Goal: Communication & Community: Answer question/provide support

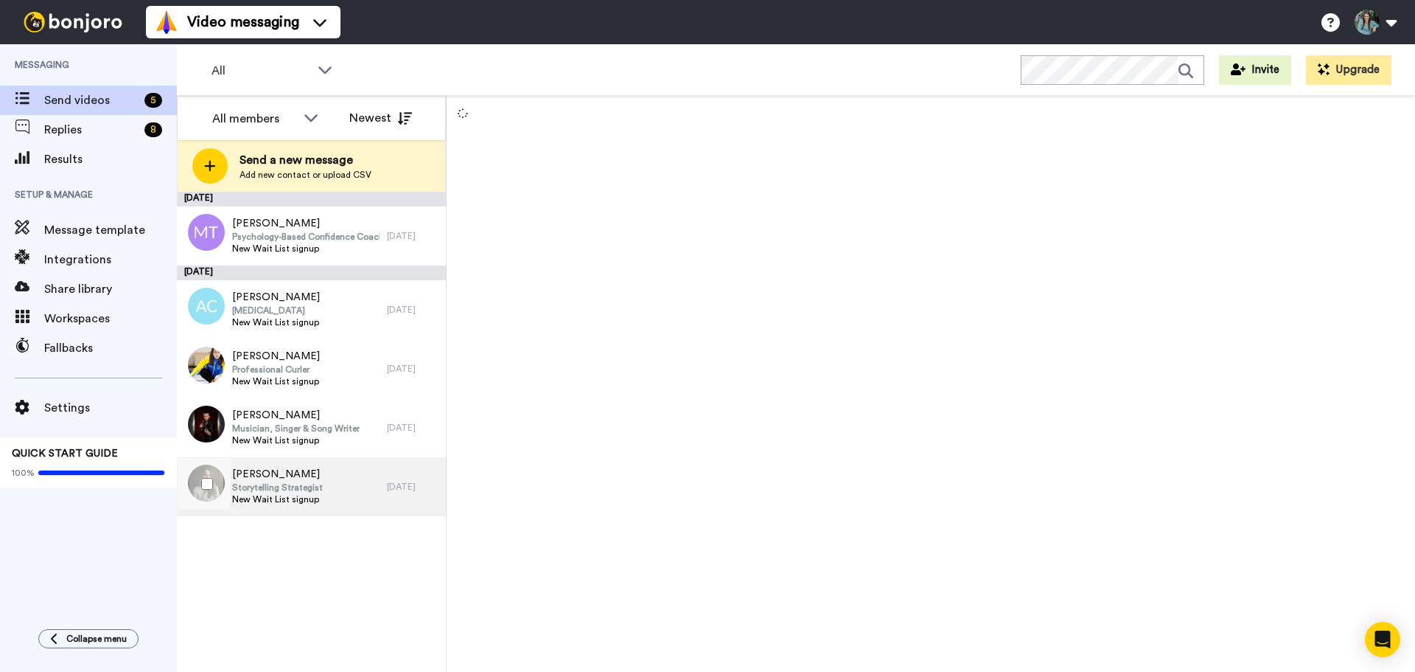
click at [295, 490] on span "Storytelling Strategist" at bounding box center [277, 487] width 91 height 12
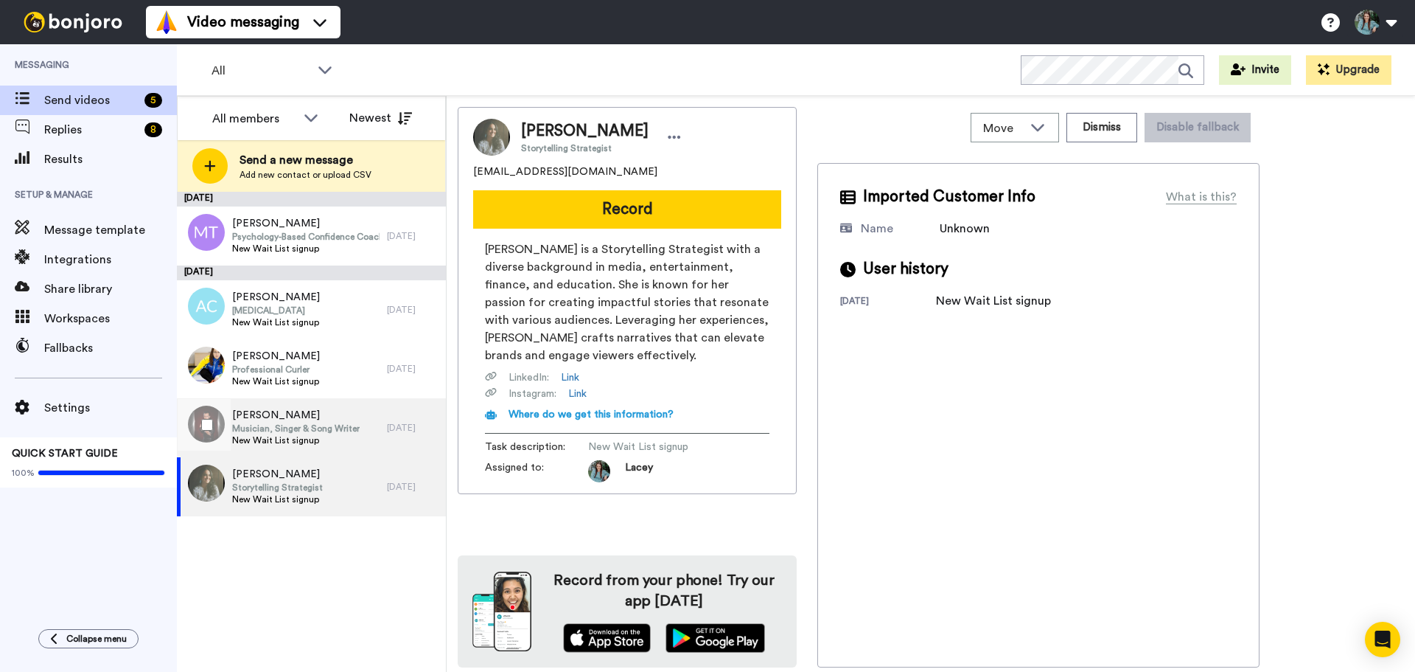
click at [329, 435] on span "New Wait List signup" at bounding box center [296, 440] width 128 height 12
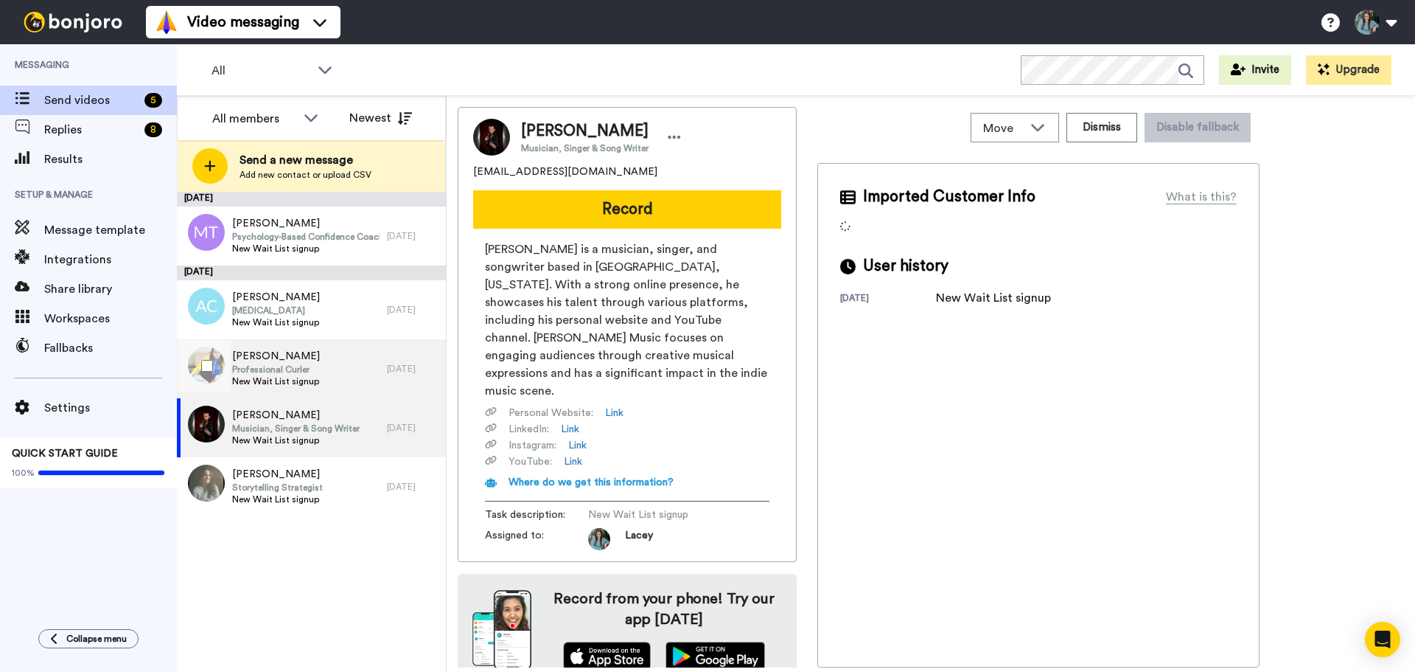
click at [323, 378] on div "Val Sweeting Professional Curler New Wait List signup" at bounding box center [282, 368] width 210 height 59
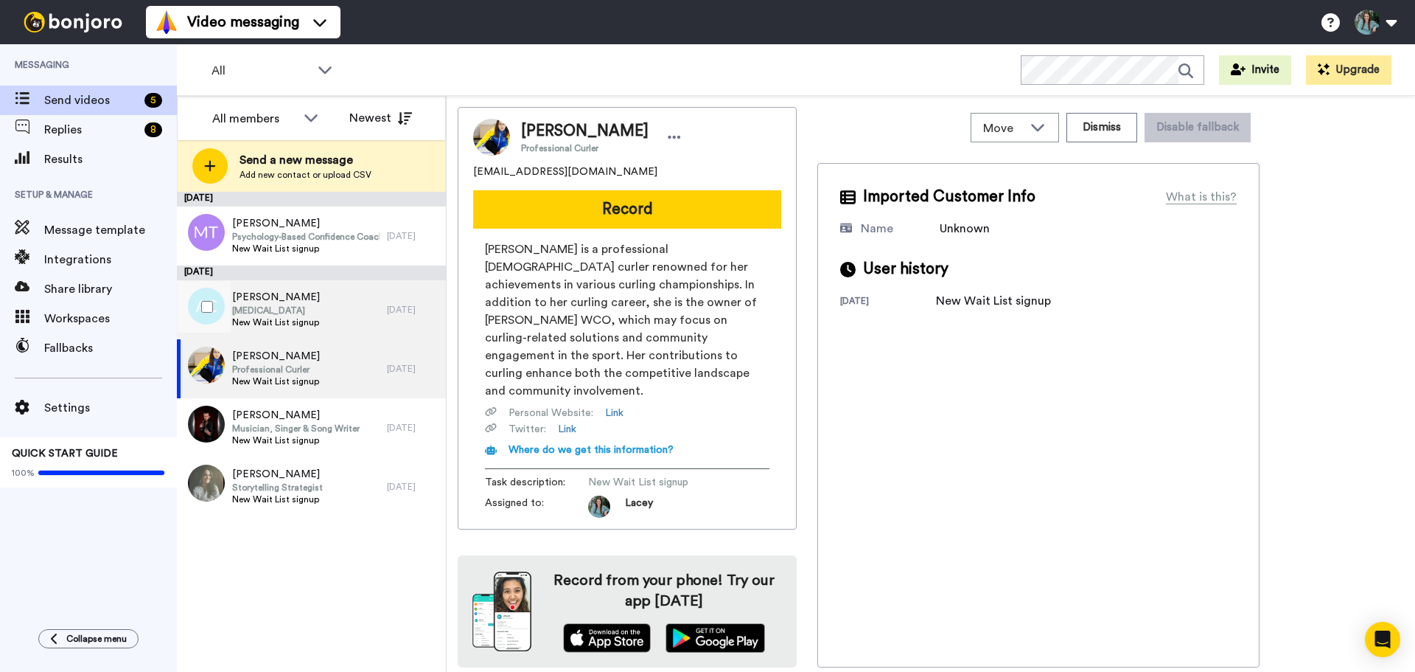
click at [309, 318] on span "New Wait List signup" at bounding box center [276, 322] width 88 height 12
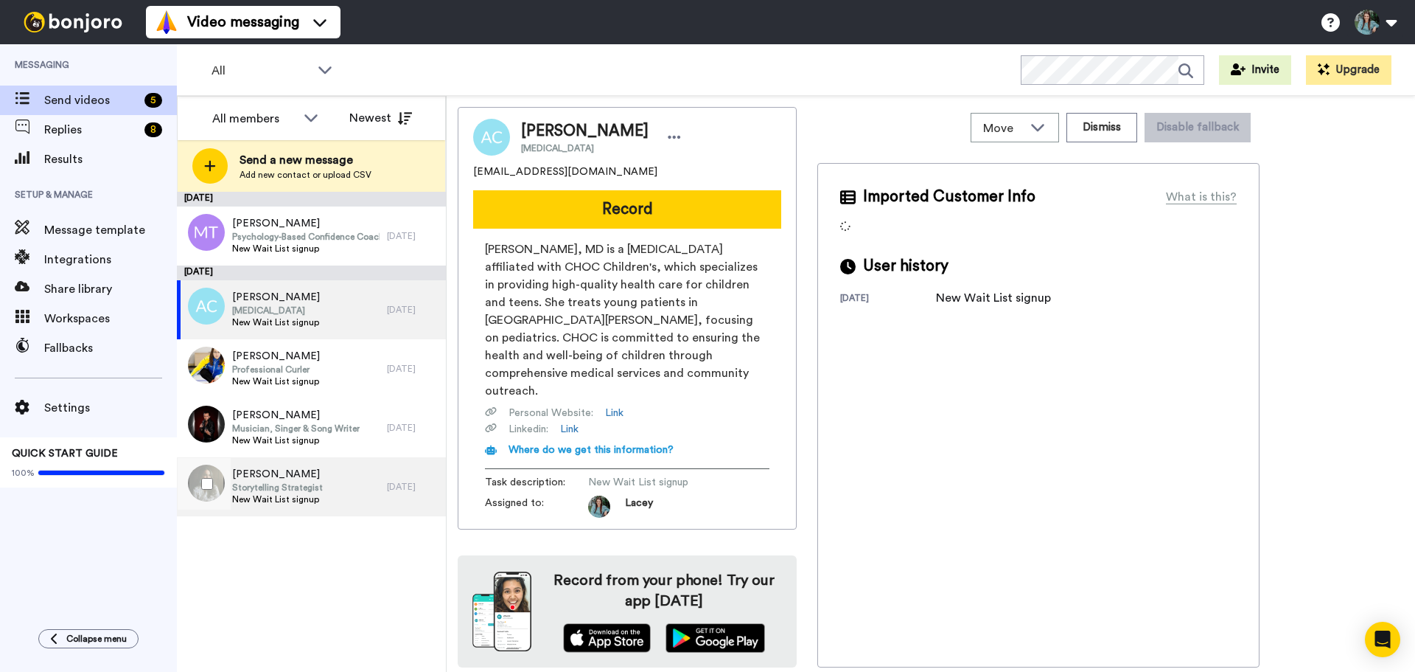
click at [305, 492] on span "Storytelling Strategist" at bounding box center [277, 487] width 91 height 12
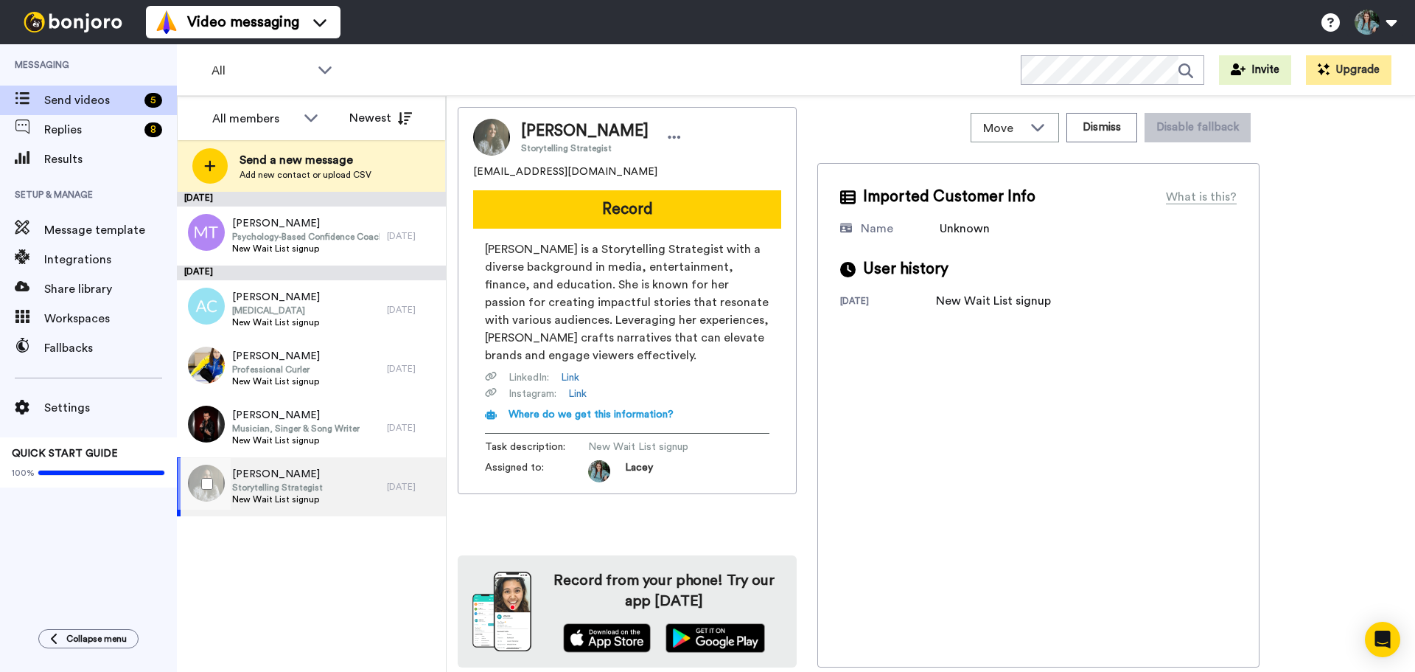
click at [333, 496] on div "Ananya Mody Storytelling Strategist New Wait List signup" at bounding box center [282, 486] width 210 height 59
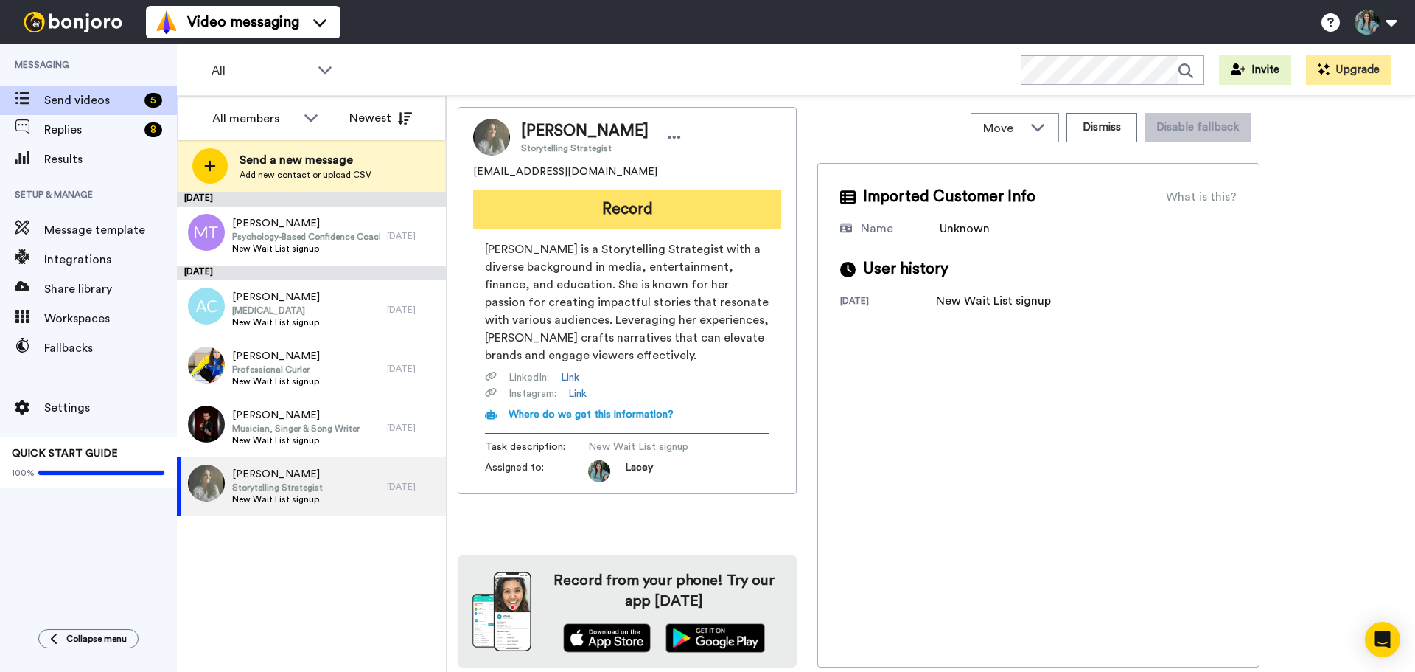
click at [661, 211] on button "Record" at bounding box center [627, 209] width 308 height 38
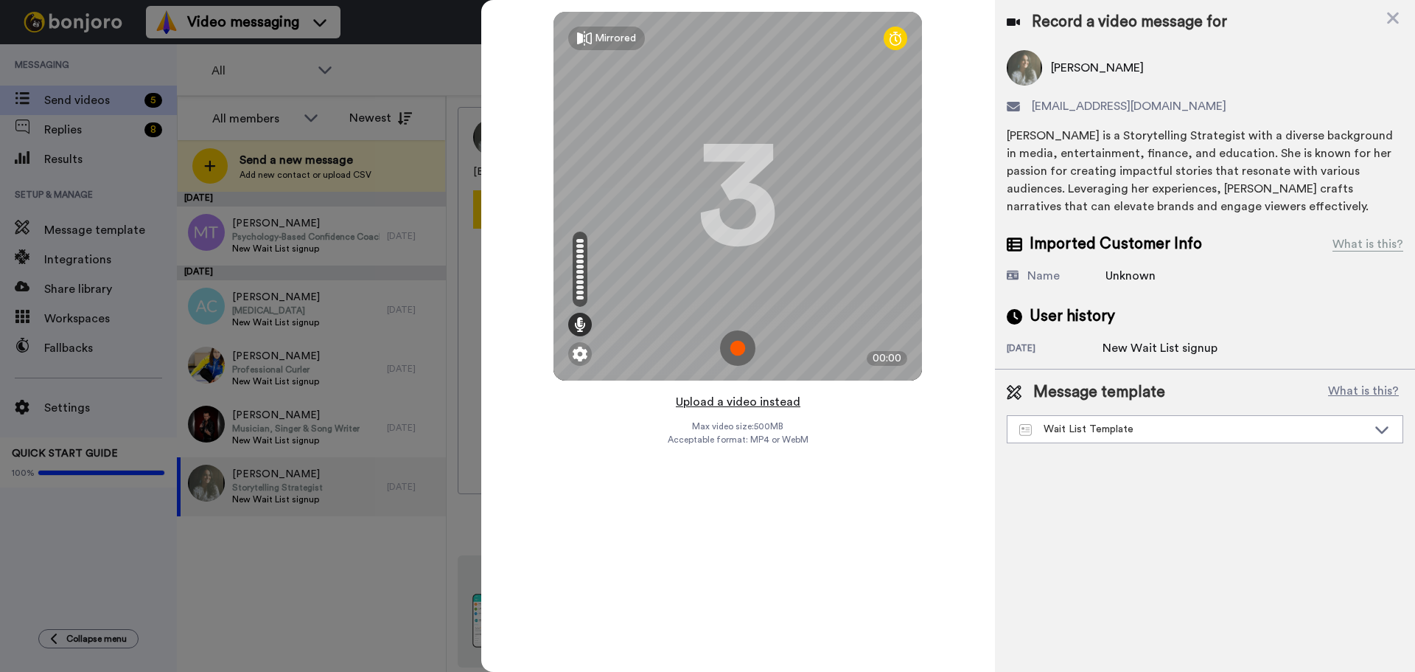
click at [744, 403] on button "Upload a video instead" at bounding box center [738, 401] width 133 height 19
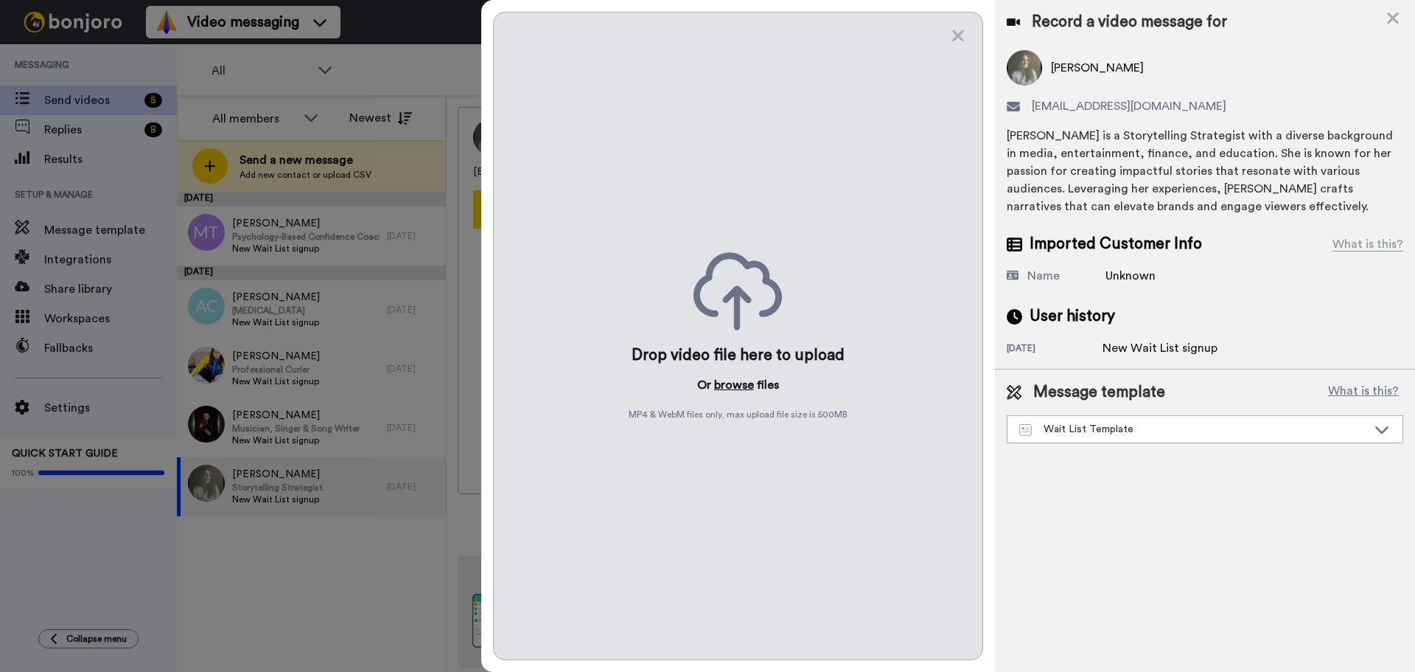
click at [742, 389] on button "browse" at bounding box center [734, 385] width 40 height 18
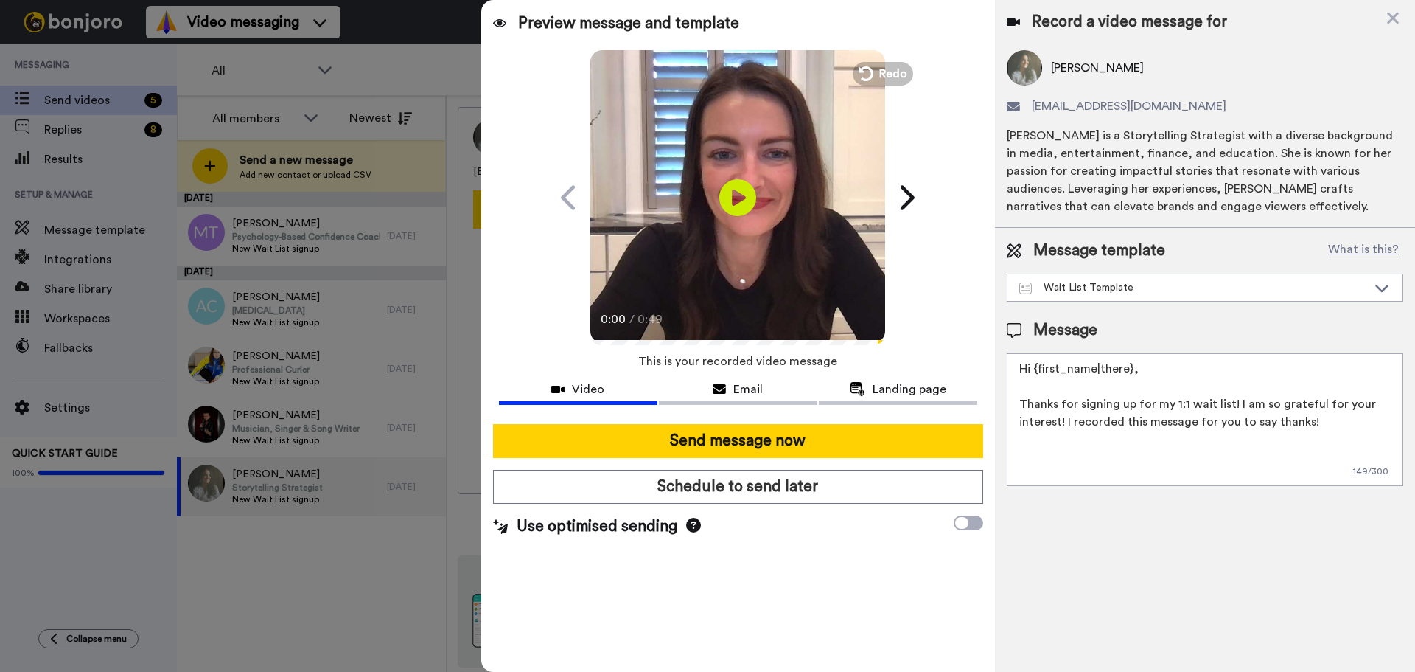
drag, startPoint x: 1129, startPoint y: 369, endPoint x: 1034, endPoint y: 358, distance: 95.0
click at [1034, 358] on textarea "Hi {first_name|there}, Thanks for signing up for my 1:1 wait list! I am so grat…" at bounding box center [1205, 419] width 397 height 133
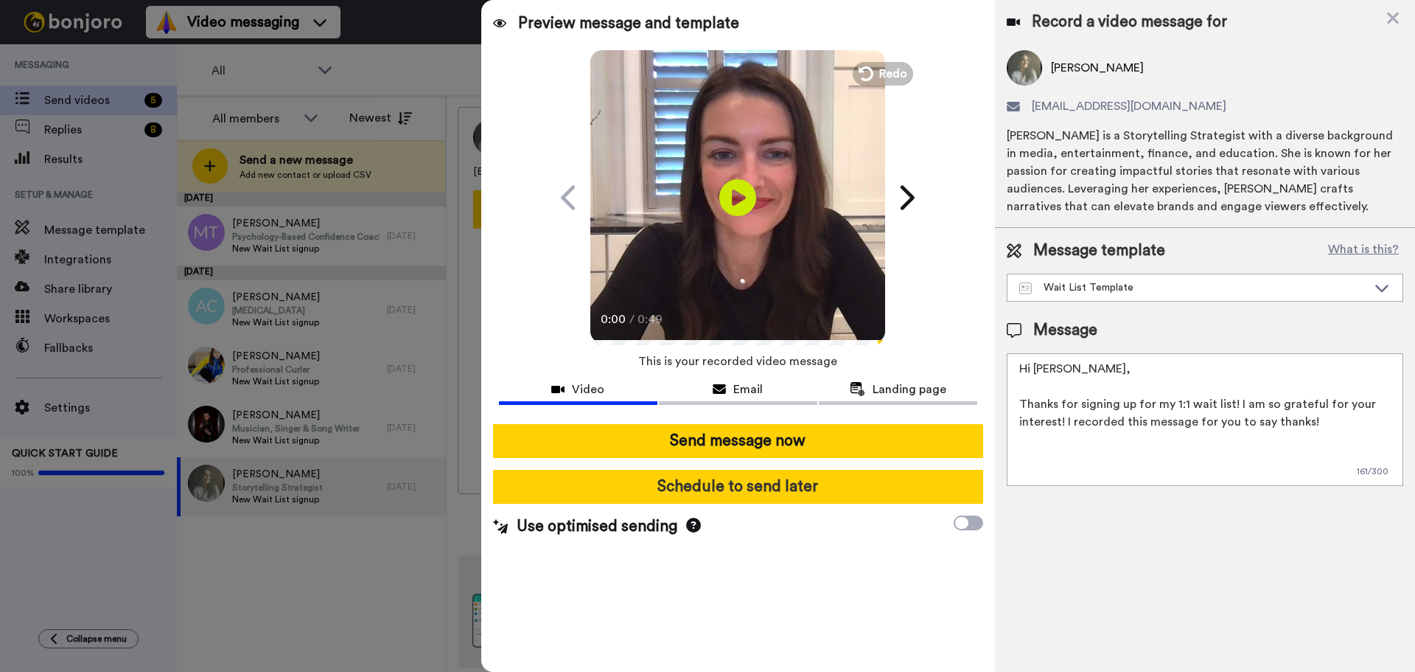
type textarea "Hi Ananya, Thanks for signing up for my 1:1 wait list! I am so grateful for you…"
click at [844, 486] on button "Schedule to send later" at bounding box center [738, 487] width 490 height 34
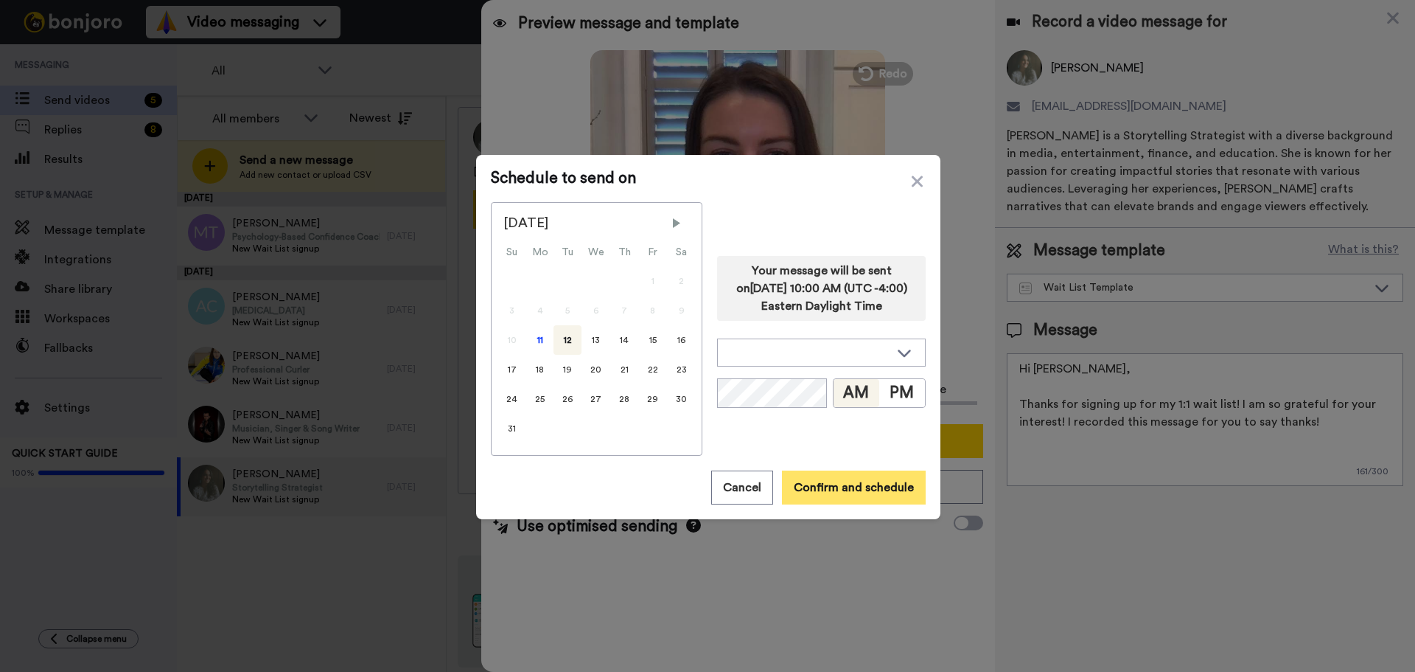
click at [865, 483] on button "Confirm and schedule" at bounding box center [854, 487] width 144 height 34
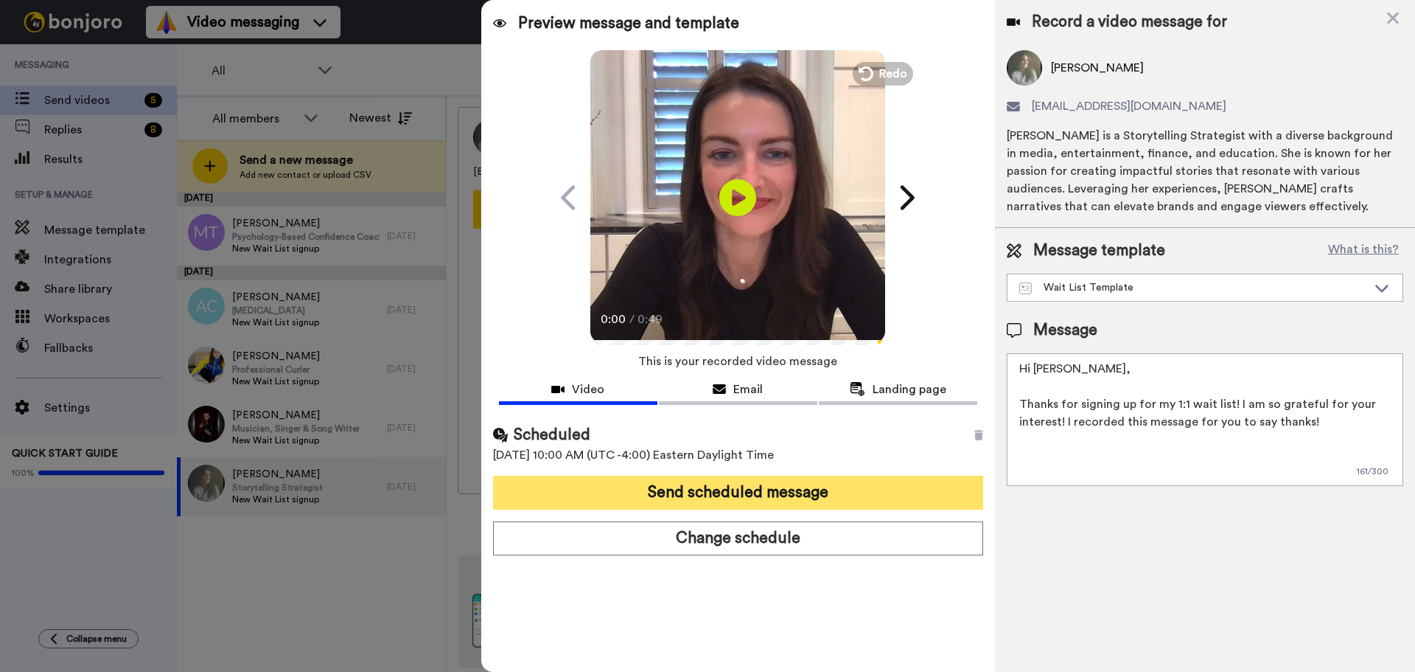
click at [675, 485] on button "Send scheduled message" at bounding box center [738, 493] width 490 height 34
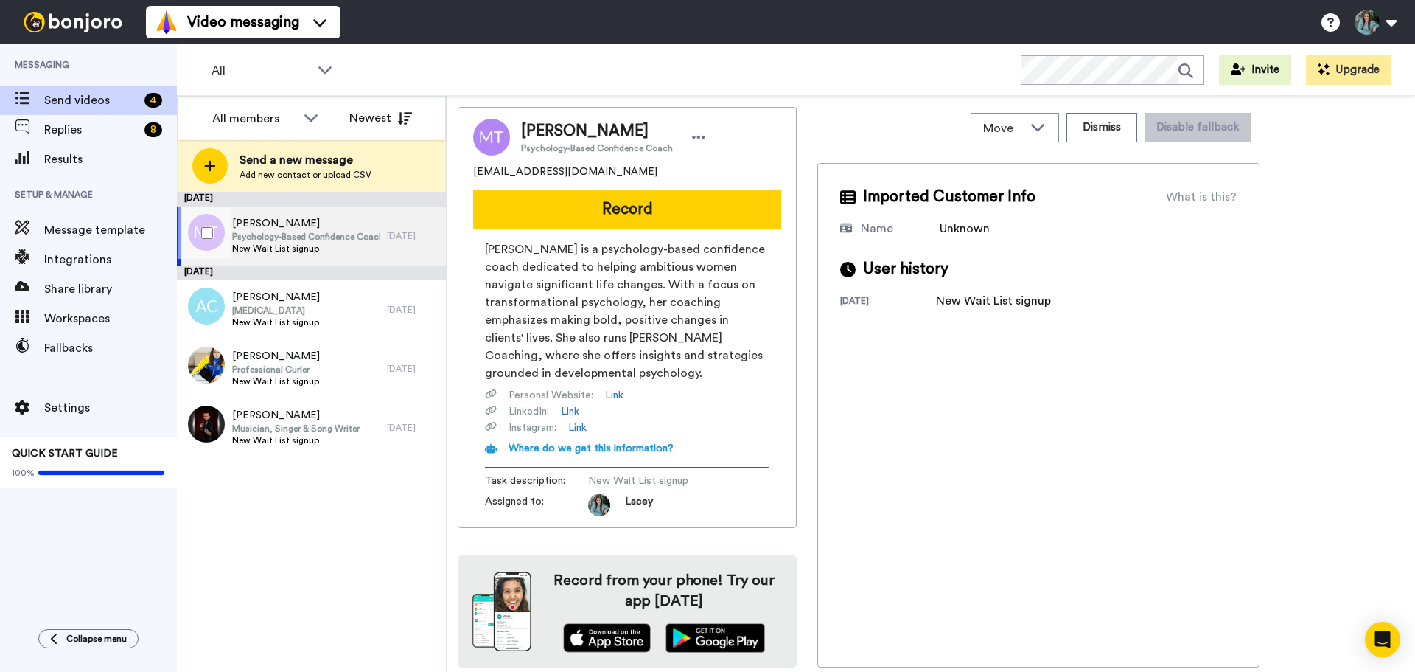
click at [344, 223] on span "Meg Trucano" at bounding box center [305, 223] width 147 height 15
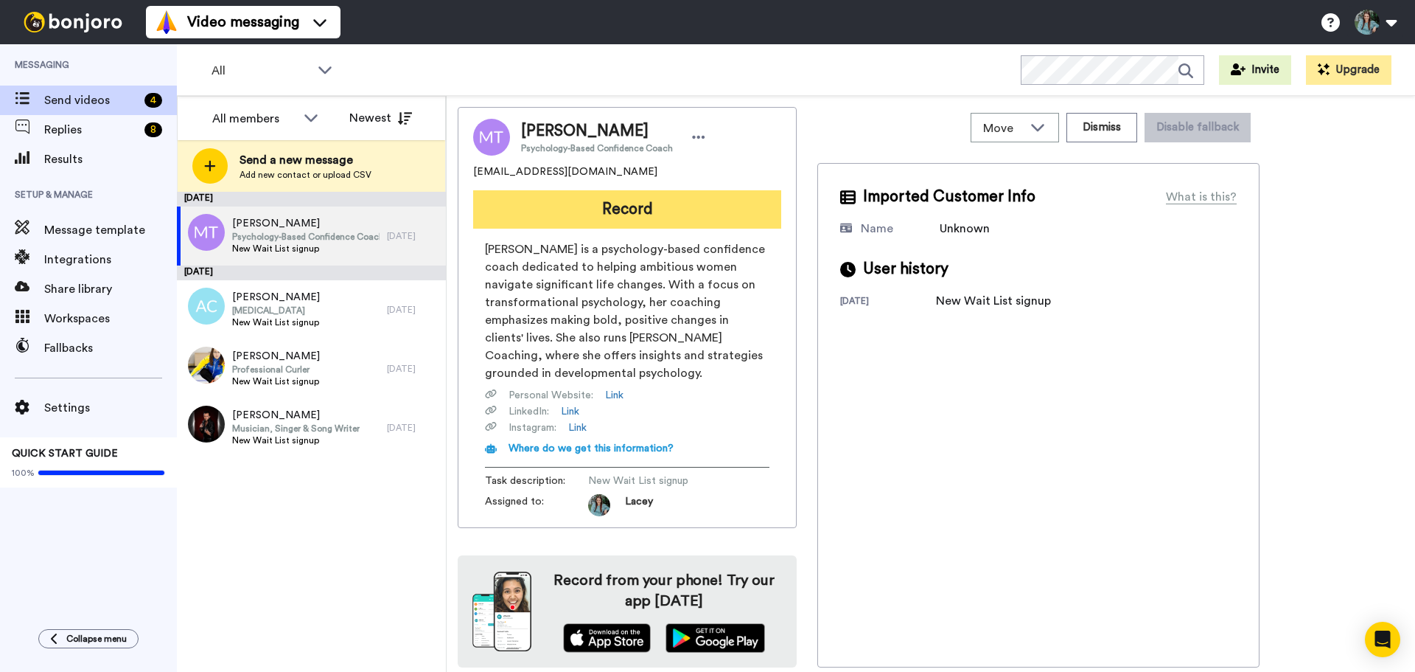
click at [668, 202] on button "Record" at bounding box center [627, 209] width 308 height 38
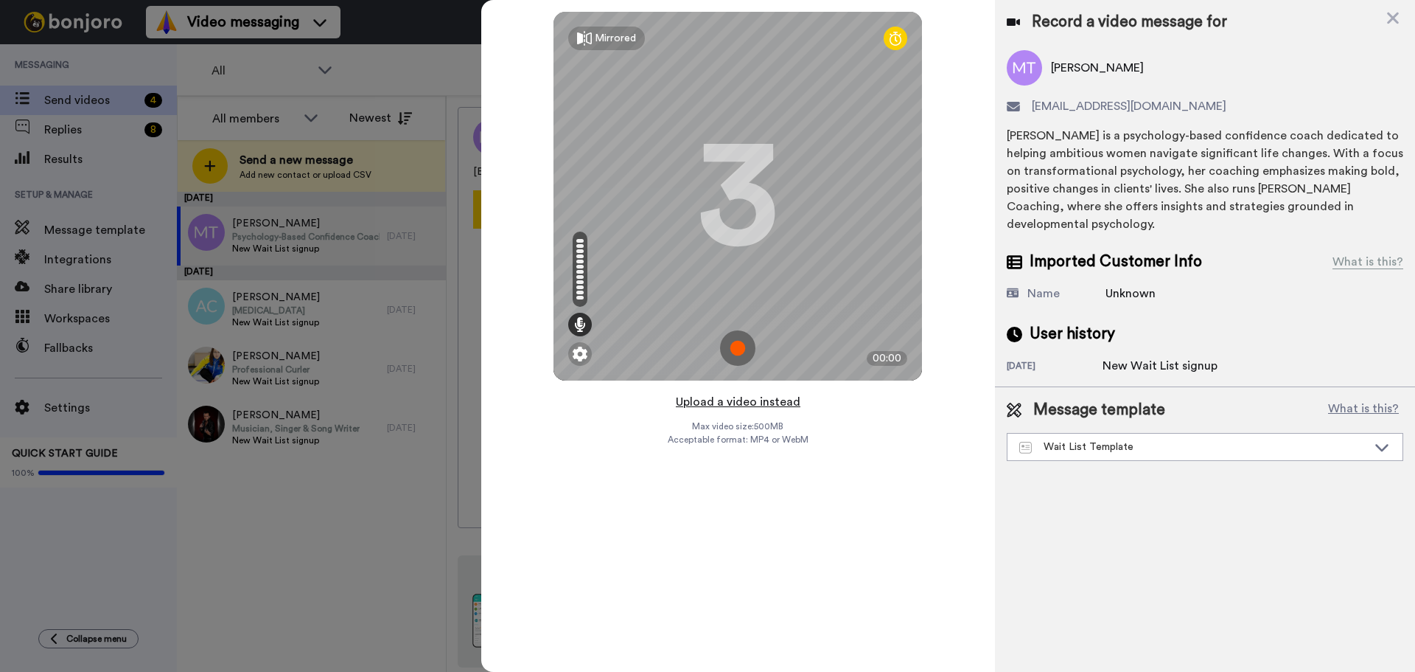
click at [734, 403] on button "Upload a video instead" at bounding box center [738, 401] width 133 height 19
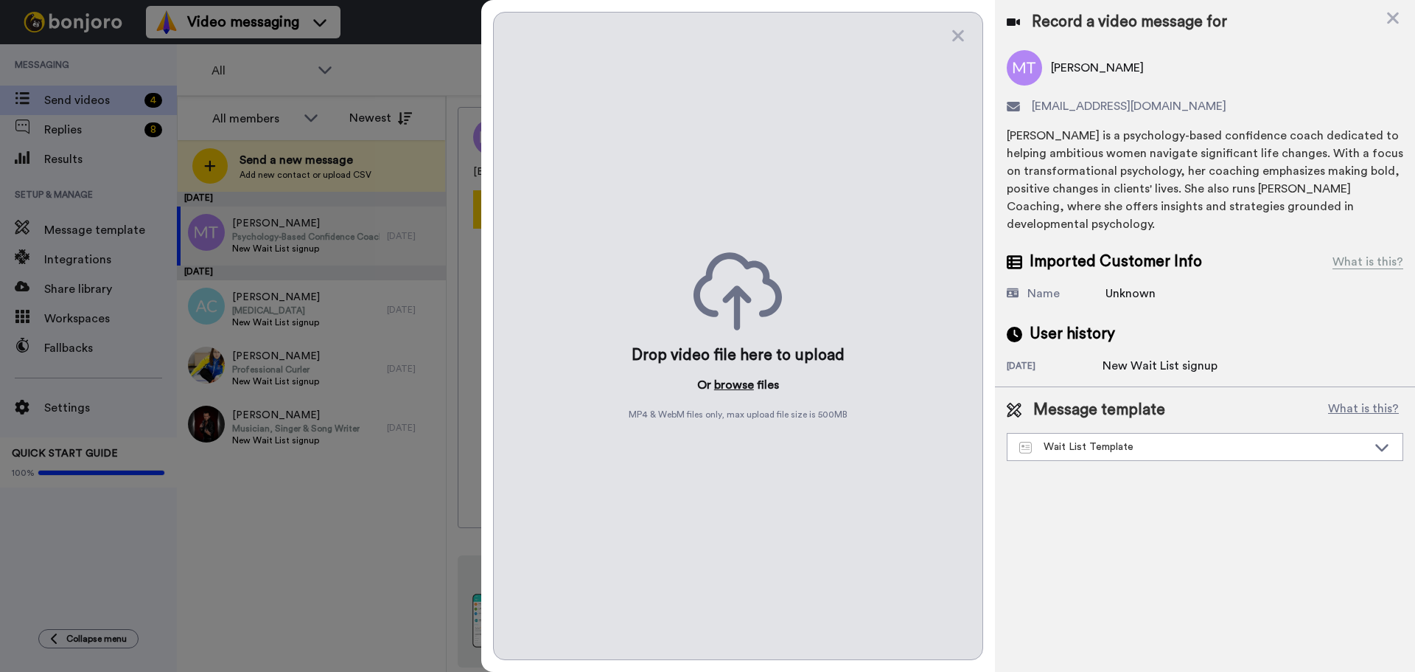
click at [737, 380] on button "browse" at bounding box center [734, 385] width 40 height 18
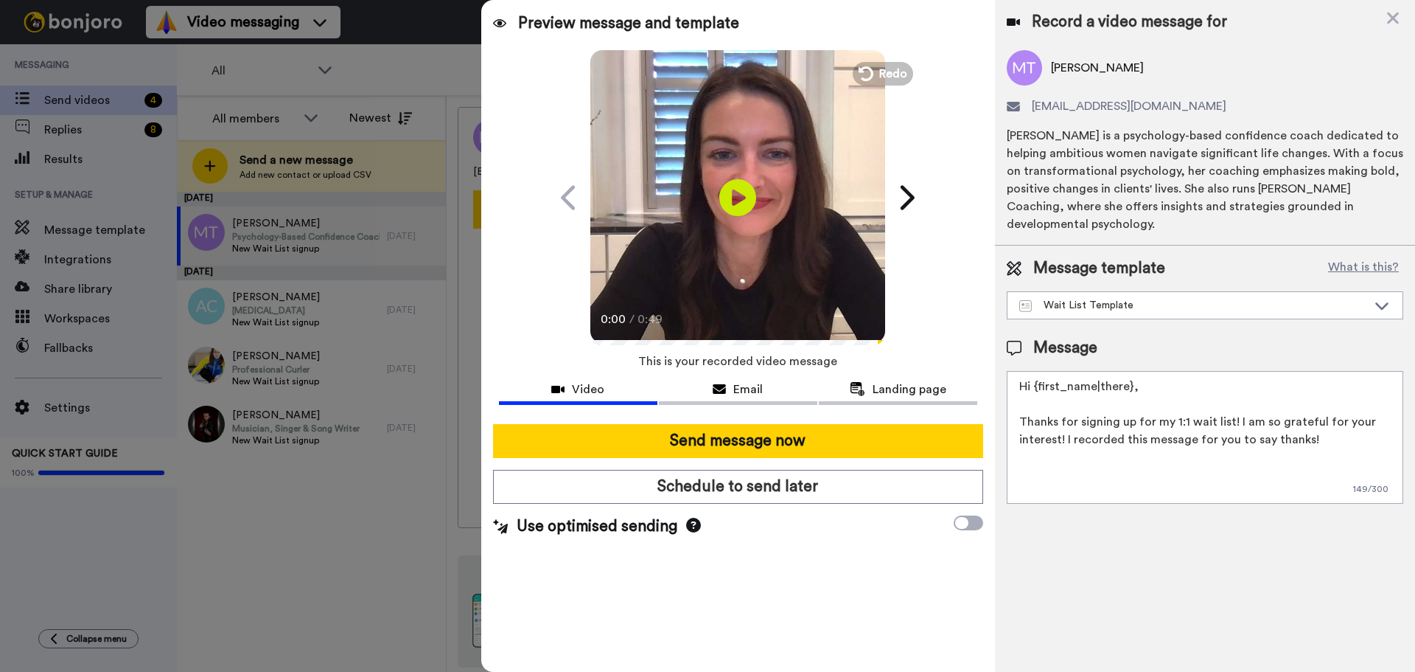
drag, startPoint x: 1129, startPoint y: 385, endPoint x: 1036, endPoint y: 391, distance: 93.1
click at [1036, 391] on textarea "Hi {first_name|there}, Thanks for signing up for my 1:1 wait list! I am so grat…" at bounding box center [1205, 437] width 397 height 133
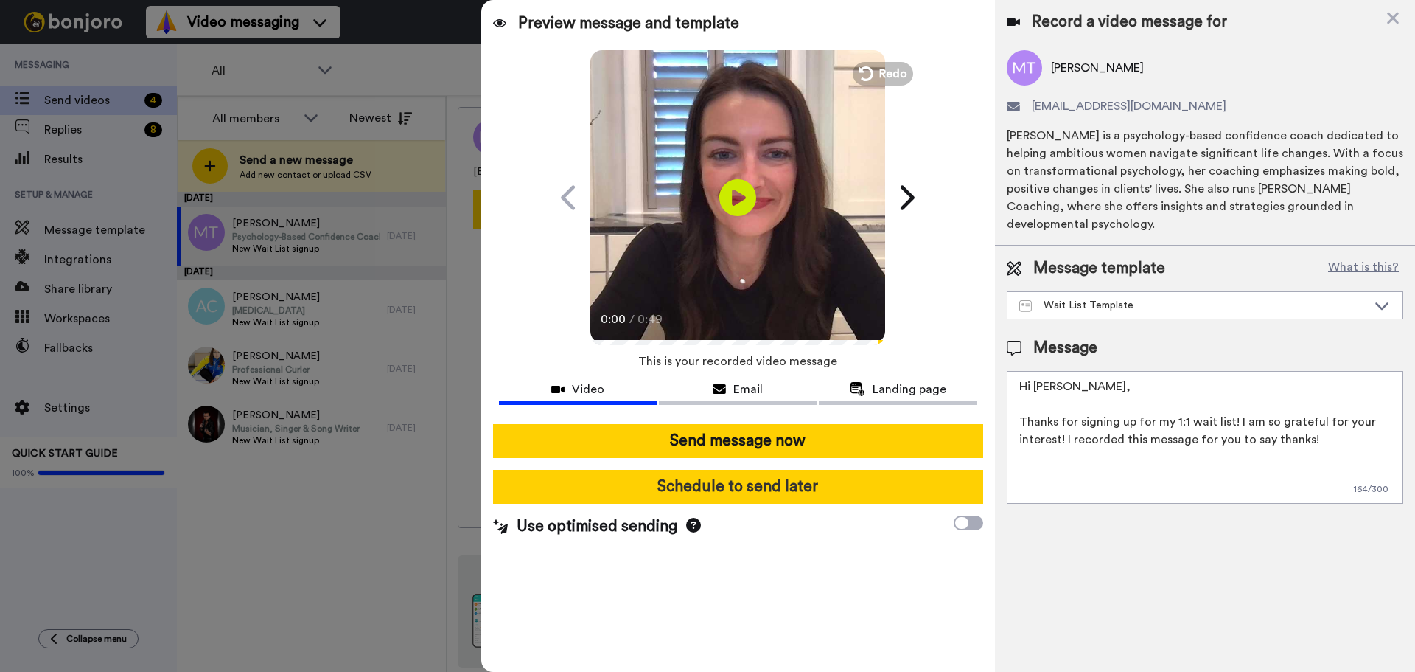
type textarea "Hi Meg, Thanks for signing up for my 1:1 wait list! I am so grateful for your i…"
click at [849, 483] on button "Schedule to send later" at bounding box center [738, 487] width 490 height 34
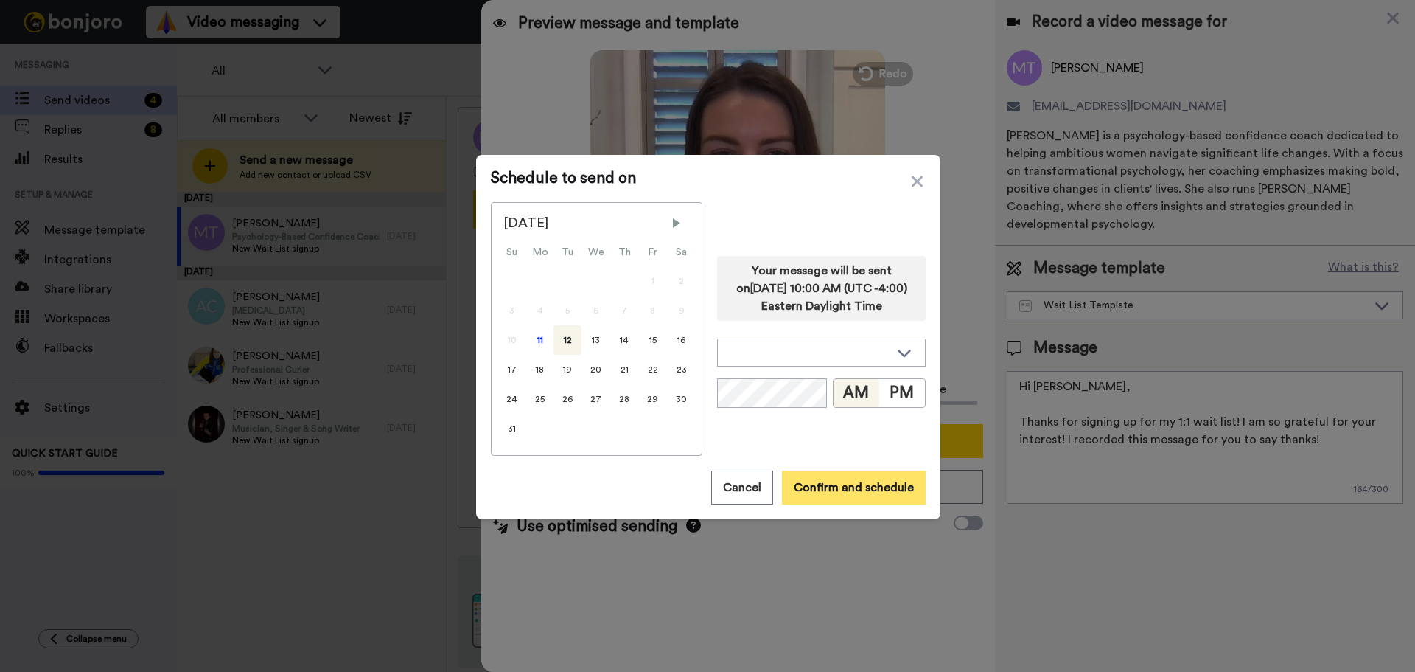
click at [848, 482] on button "Confirm and schedule" at bounding box center [854, 487] width 144 height 34
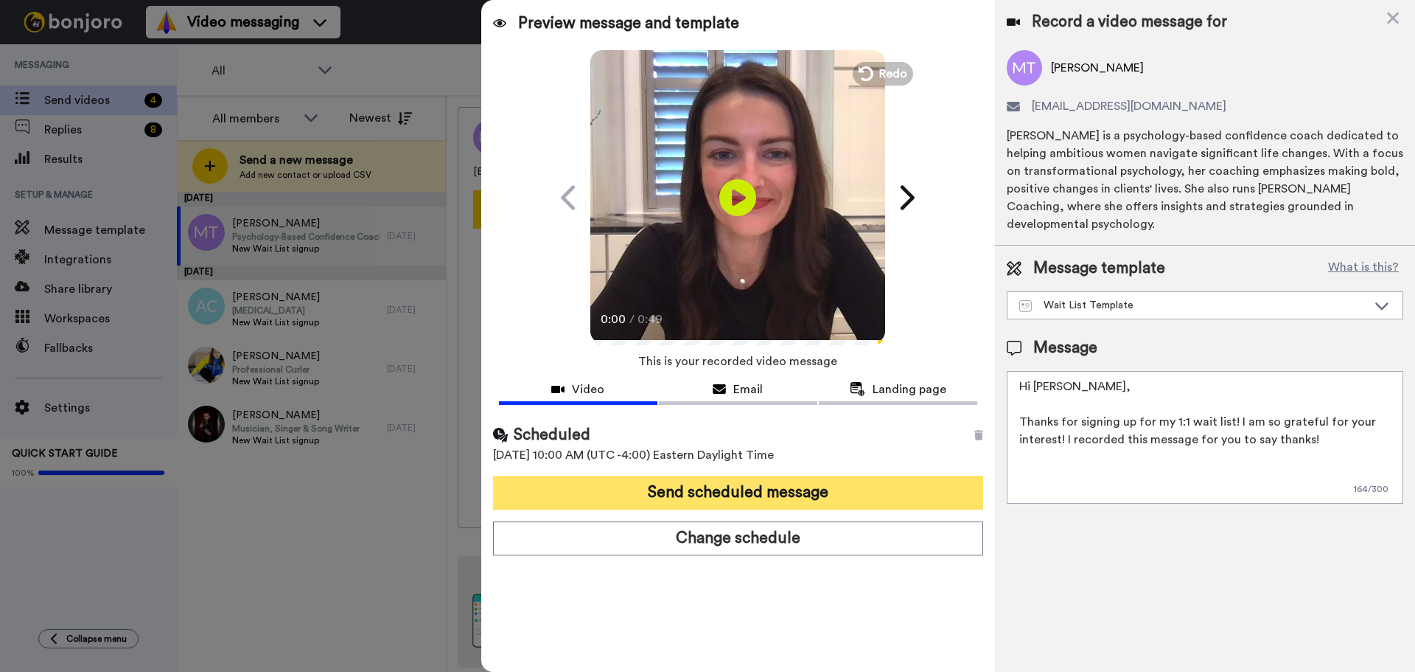
click at [800, 500] on button "Send scheduled message" at bounding box center [738, 493] width 490 height 34
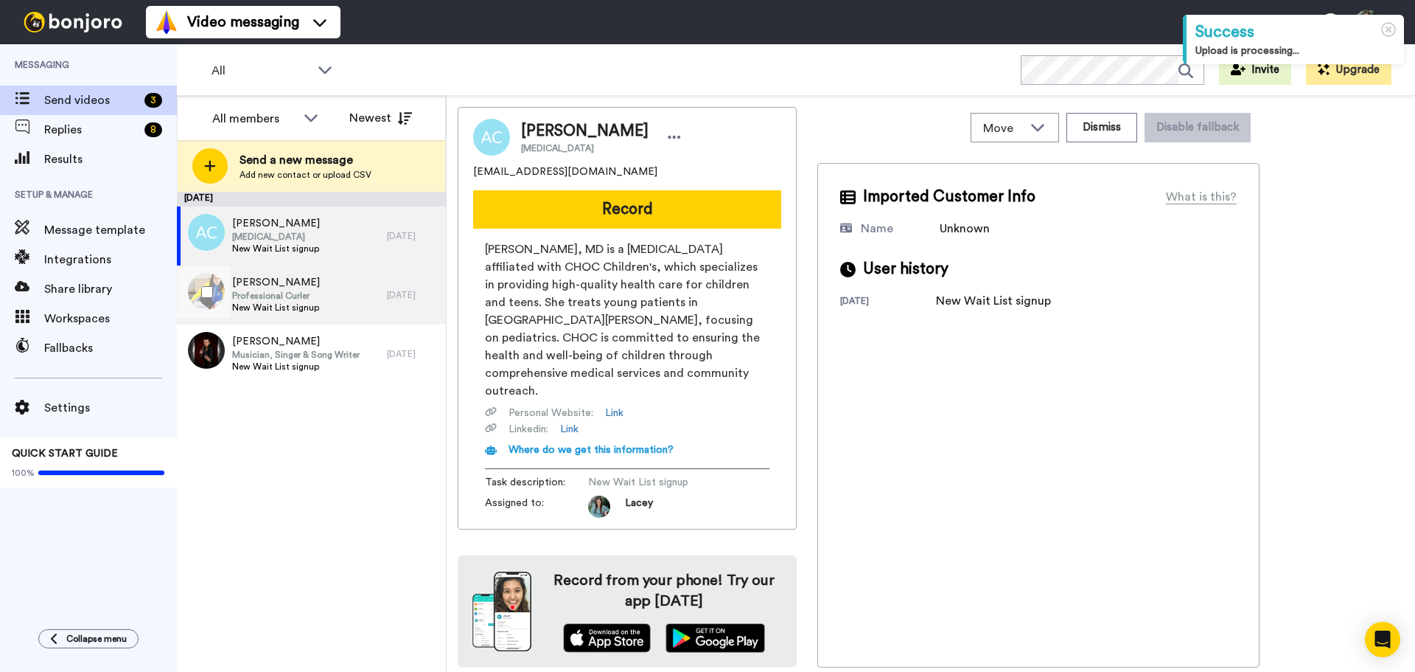
click at [354, 282] on div "Val Sweeting Professional Curler New Wait List signup" at bounding box center [282, 294] width 210 height 59
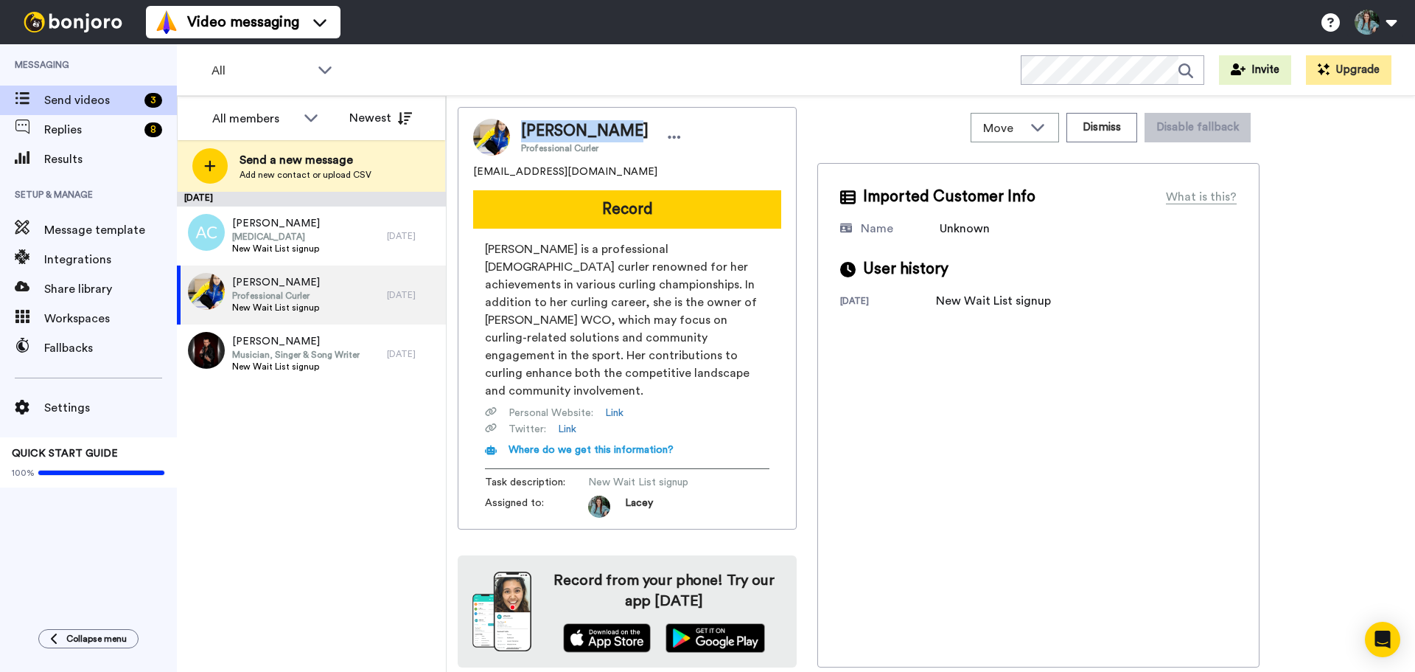
drag, startPoint x: 613, startPoint y: 130, endPoint x: 523, endPoint y: 131, distance: 89.9
click at [523, 131] on div "Val Sweeting Professional Curler" at bounding box center [603, 137] width 164 height 34
copy span "[PERSON_NAME]"
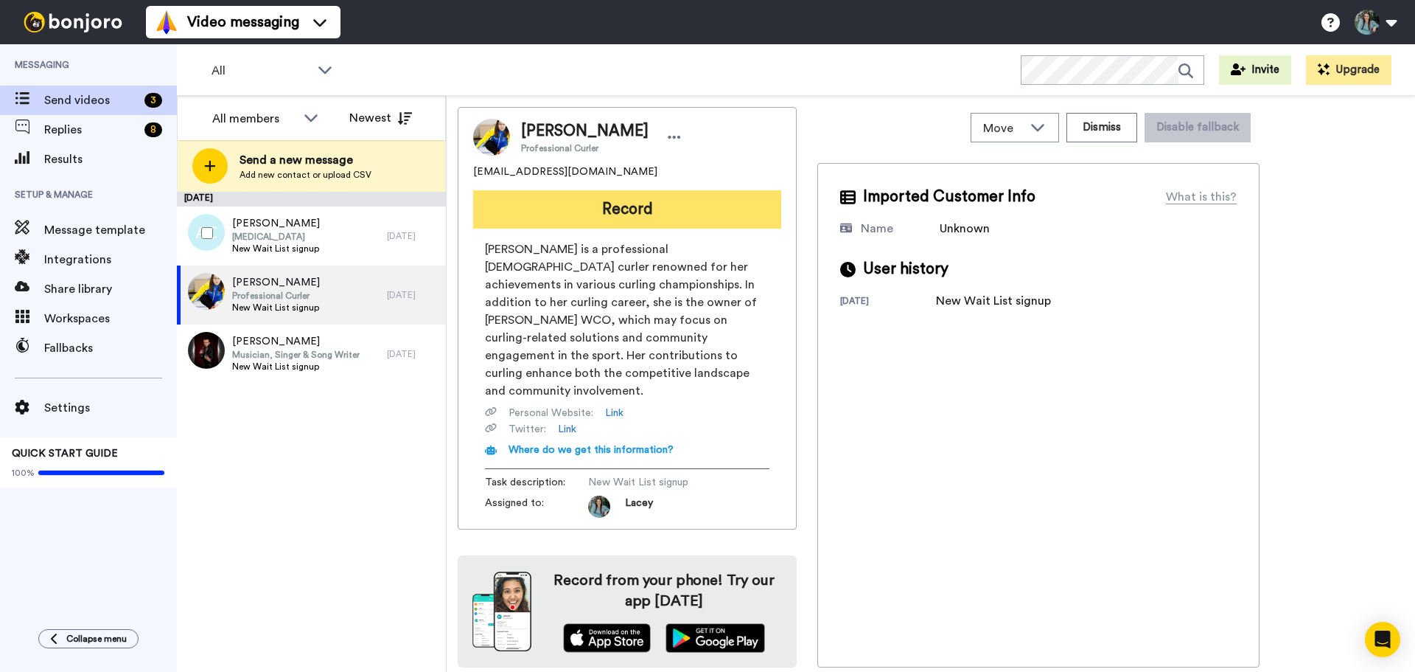
drag, startPoint x: 301, startPoint y: 237, endPoint x: 504, endPoint y: 226, distance: 203.1
click at [301, 237] on span "Pediatrician" at bounding box center [276, 237] width 88 height 12
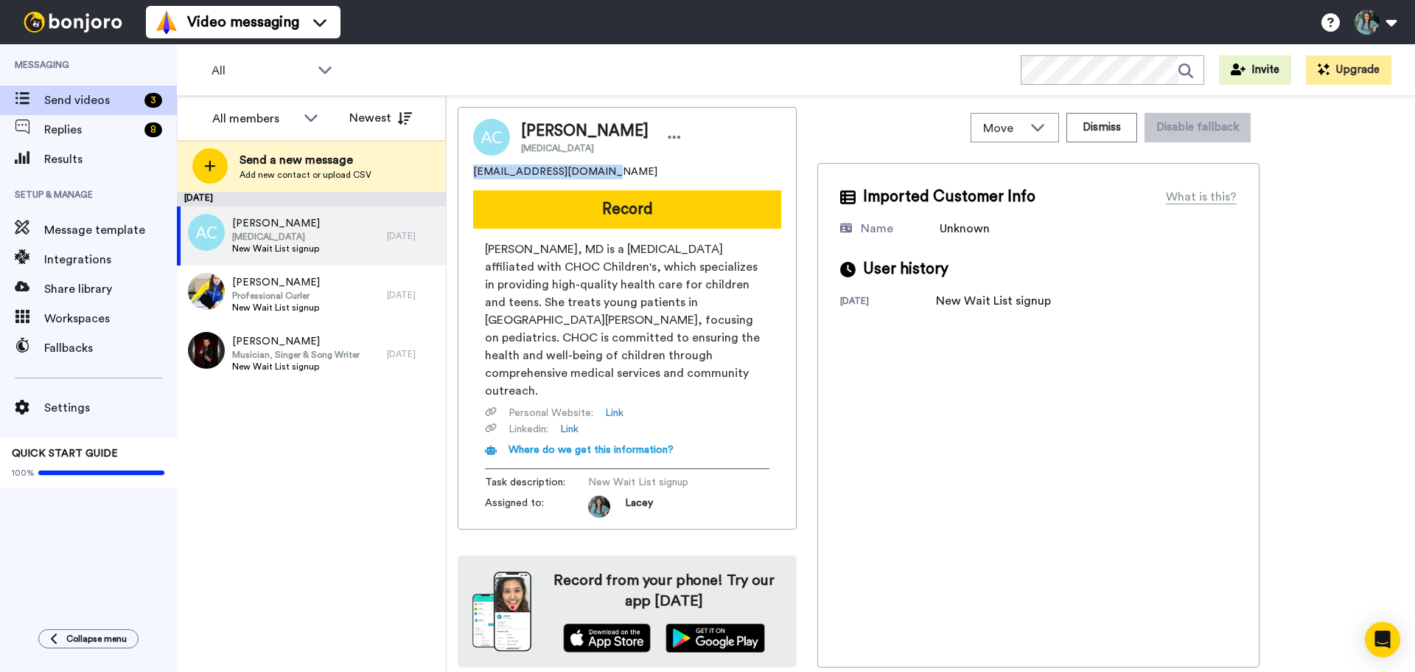
drag, startPoint x: 614, startPoint y: 178, endPoint x: 470, endPoint y: 167, distance: 144.1
click at [470, 167] on div "Amy Conrad Pediatrician amyanneconrad@gmail.com Record Amy Conrad, MD is a pedi…" at bounding box center [627, 318] width 339 height 422
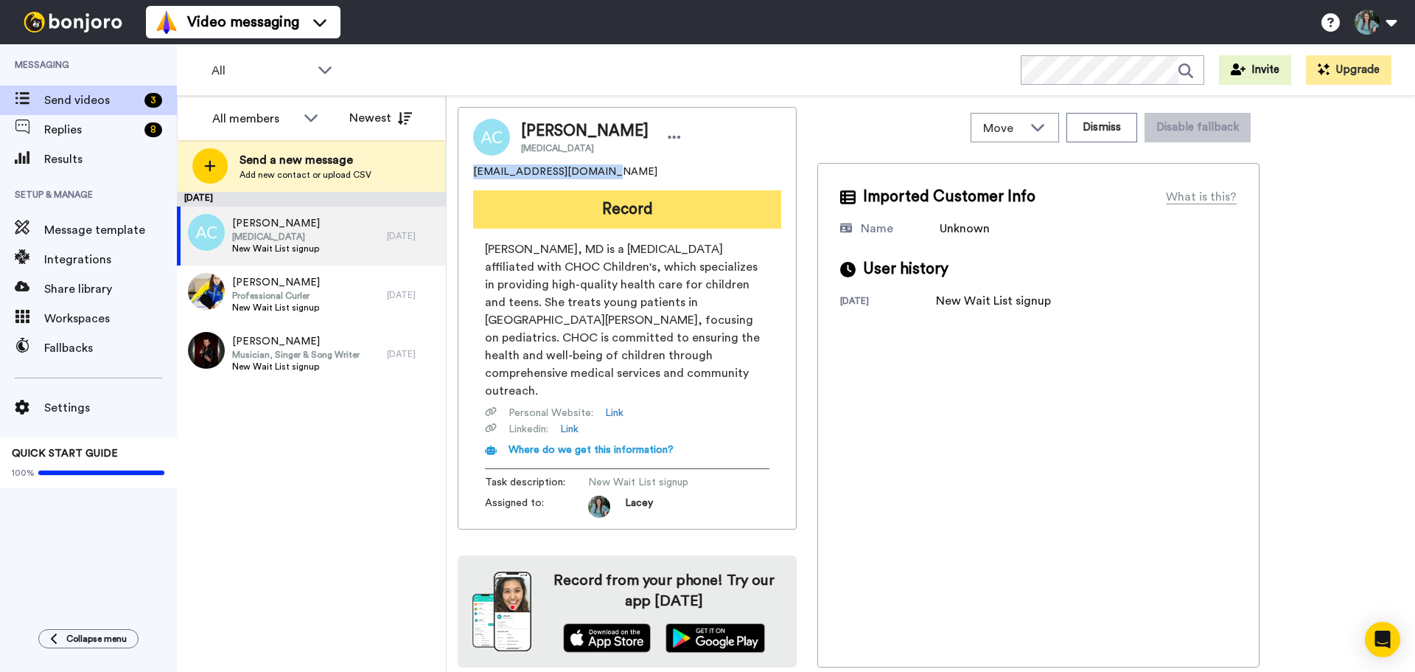
copy span "amyanneconrad@gmail.com"
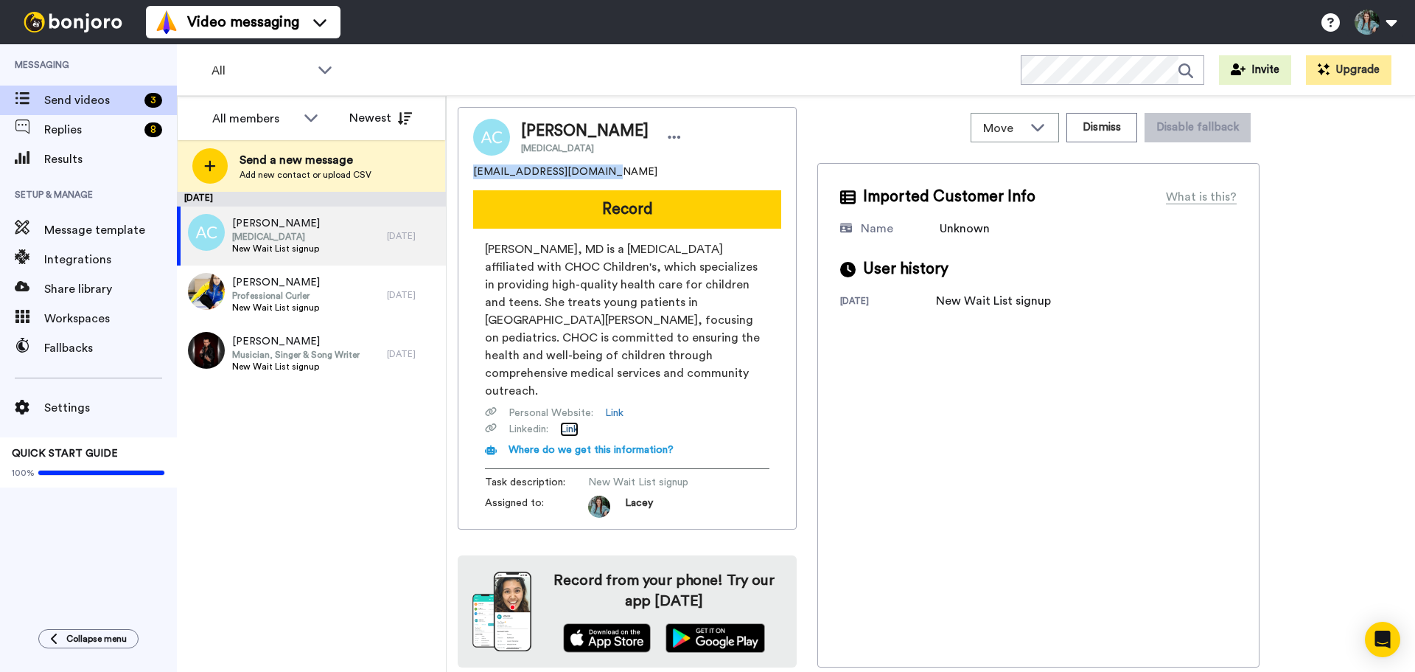
click at [575, 422] on link "Link" at bounding box center [569, 429] width 18 height 15
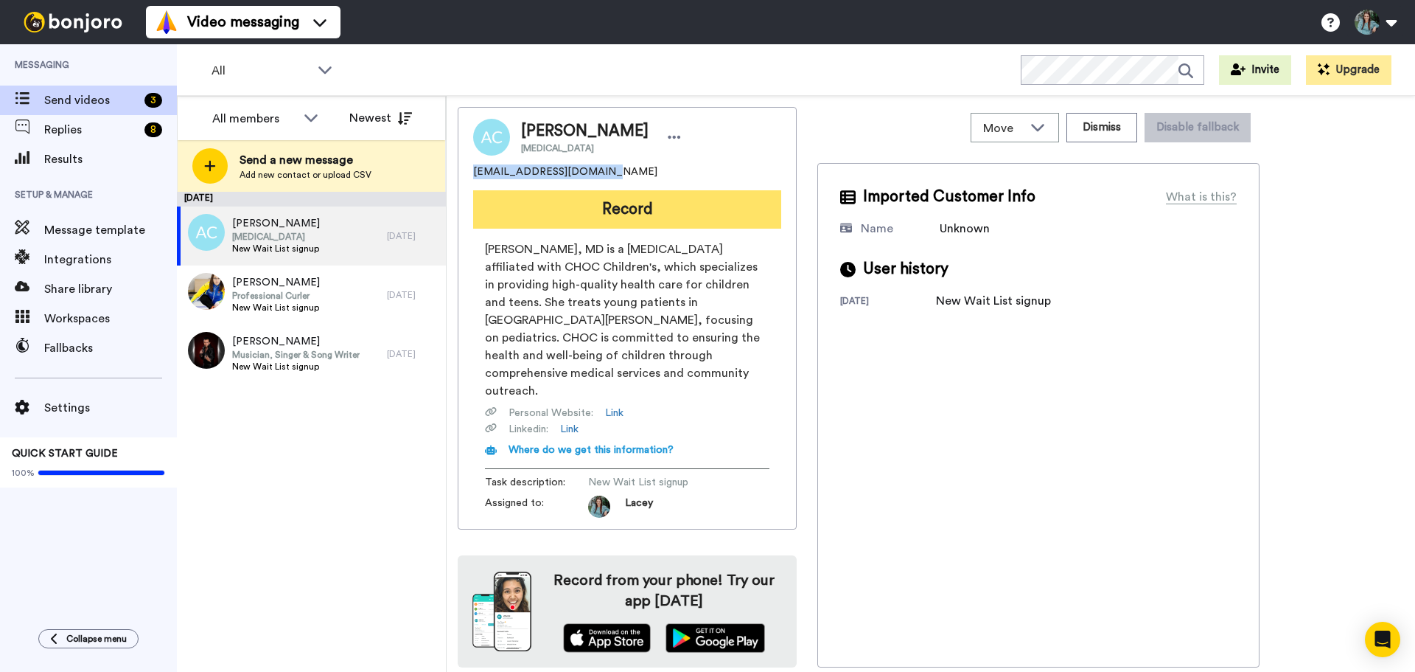
click at [635, 199] on button "Record" at bounding box center [627, 209] width 308 height 38
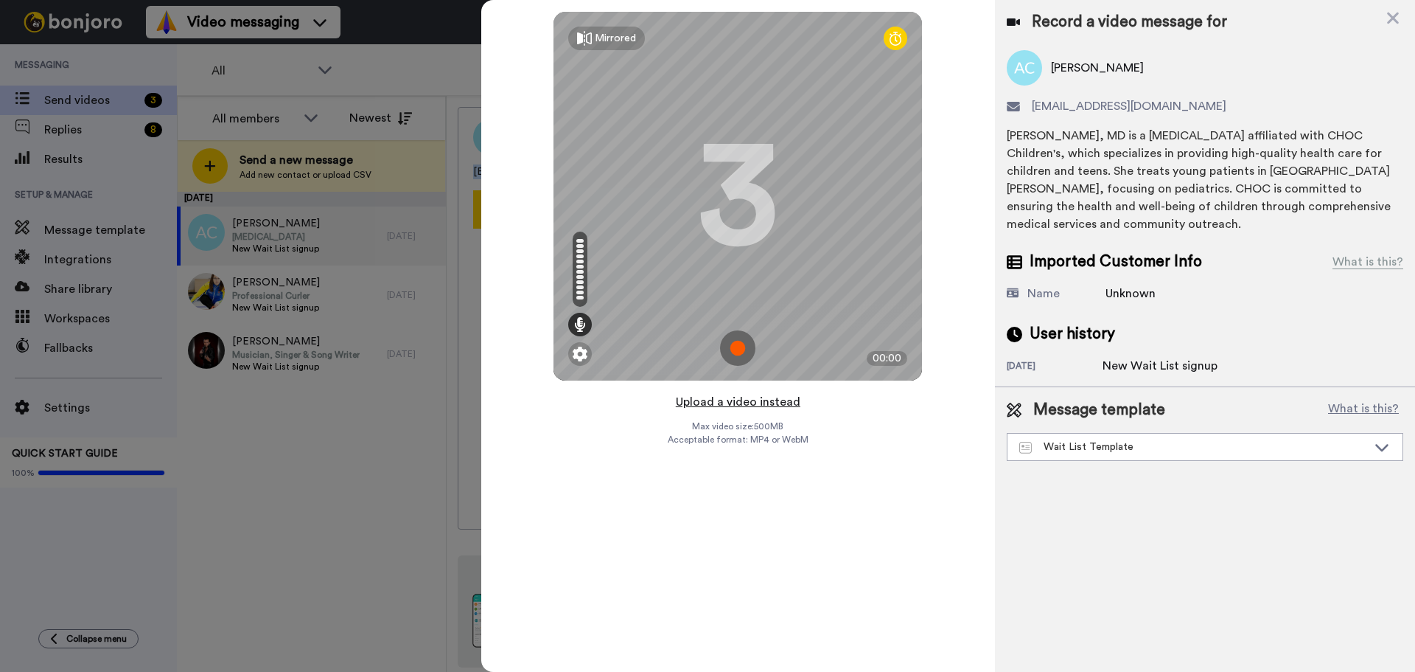
click at [767, 405] on button "Upload a video instead" at bounding box center [738, 401] width 133 height 19
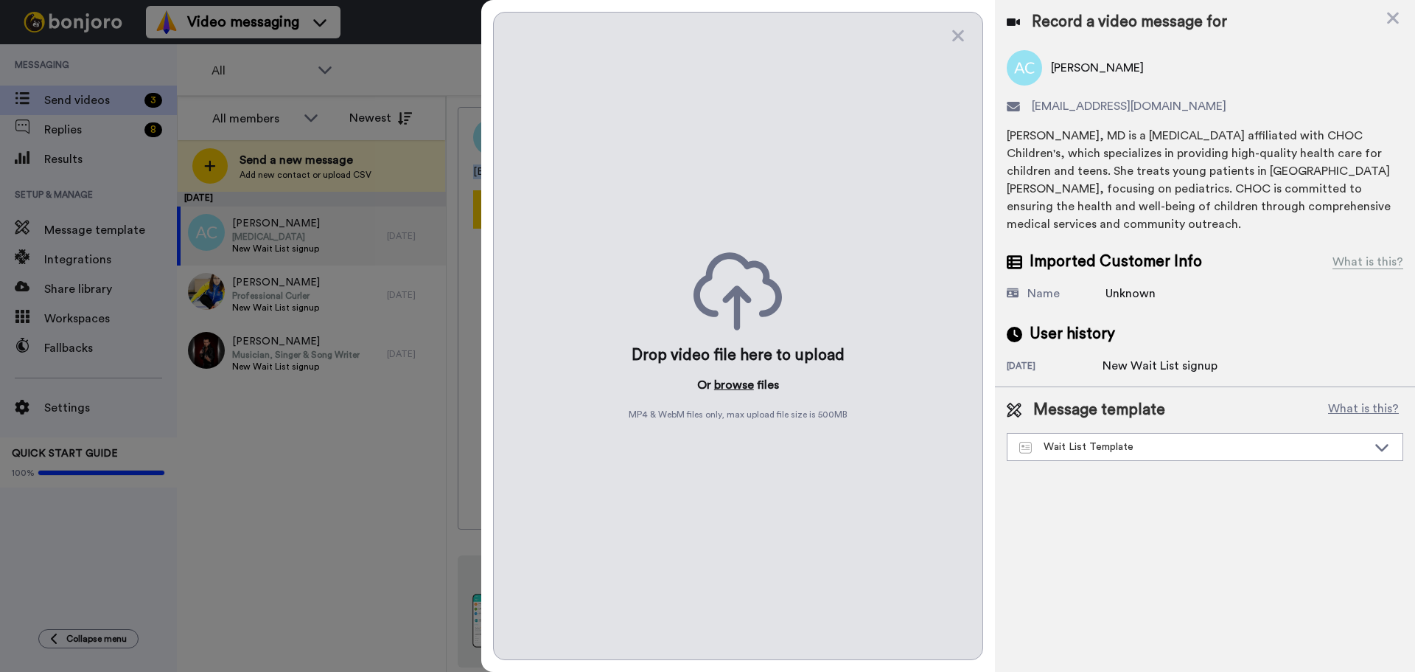
click at [736, 386] on button "browse" at bounding box center [734, 385] width 40 height 18
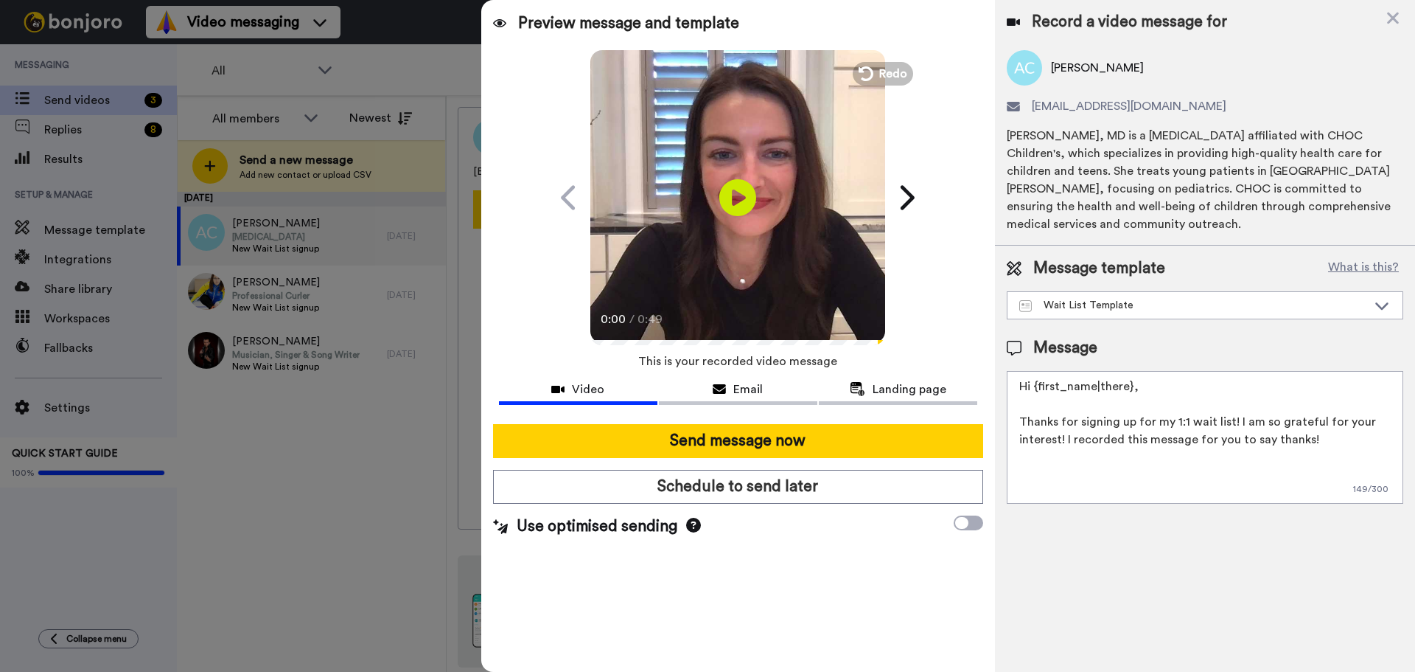
click at [1129, 371] on textarea "Hi {first_name|there}, Thanks for signing up for my 1:1 wait list! I am so grat…" at bounding box center [1205, 437] width 397 height 133
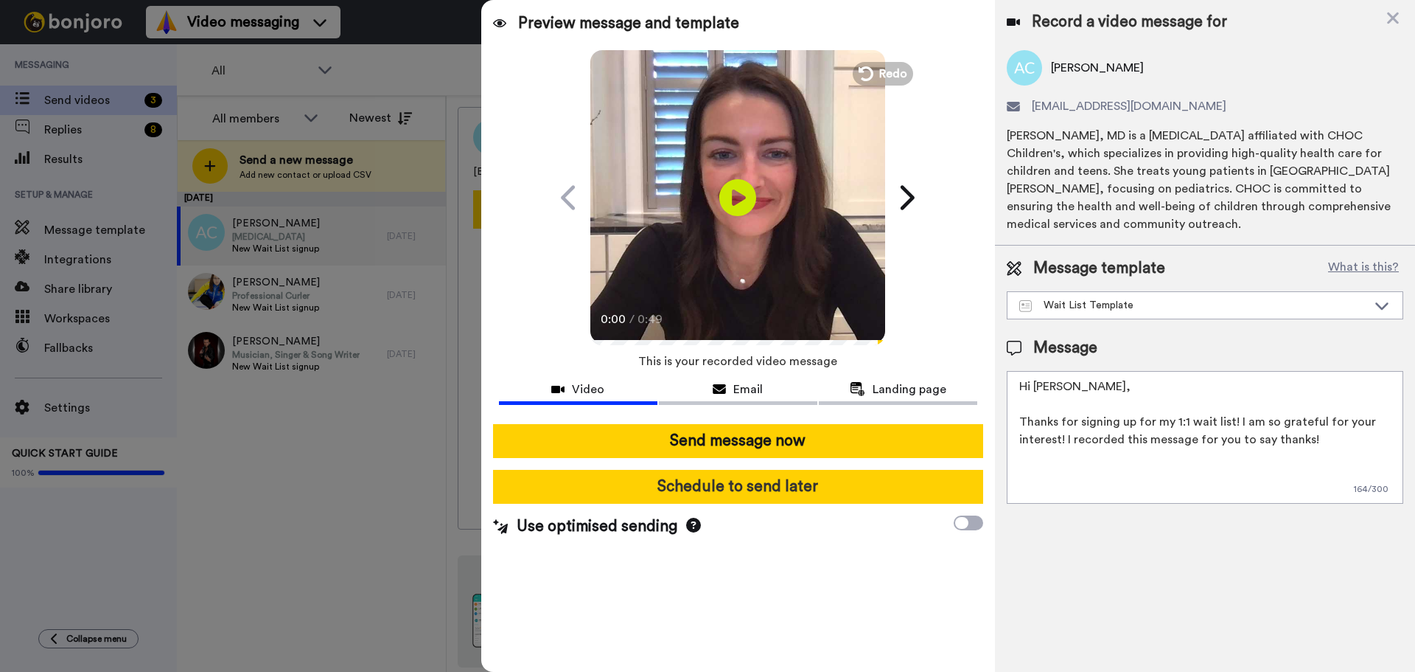
type textarea "Hi Amy, Thanks for signing up for my 1:1 wait list! I am so grateful for your i…"
click at [766, 484] on button "Schedule to send later" at bounding box center [738, 487] width 490 height 34
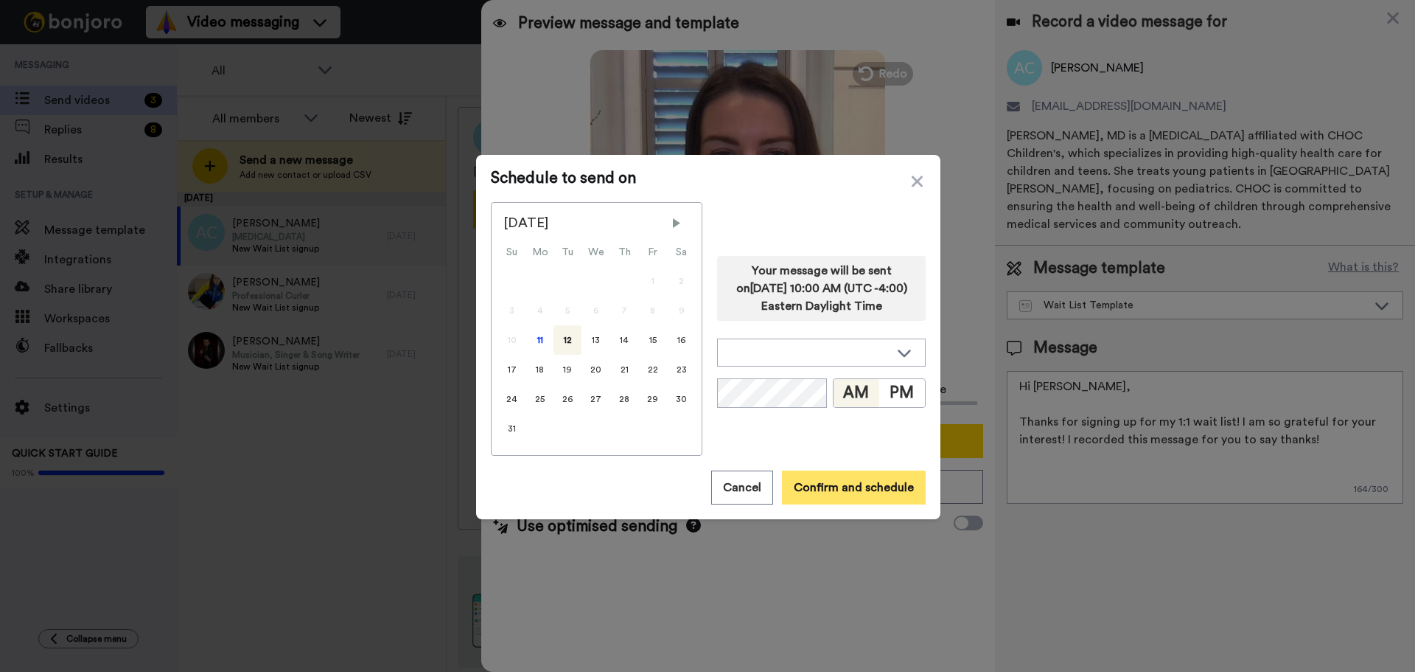
click at [866, 495] on button "Confirm and schedule" at bounding box center [854, 487] width 144 height 34
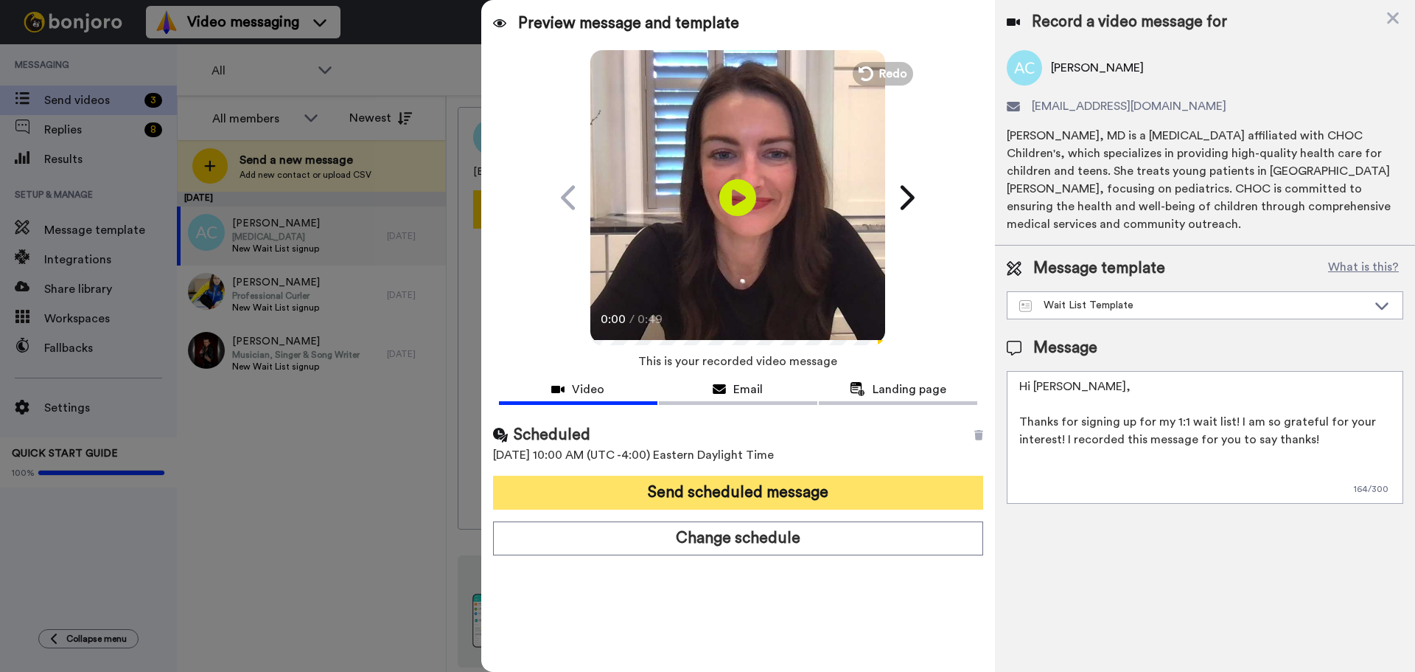
click at [770, 504] on button "Send scheduled message" at bounding box center [738, 493] width 490 height 34
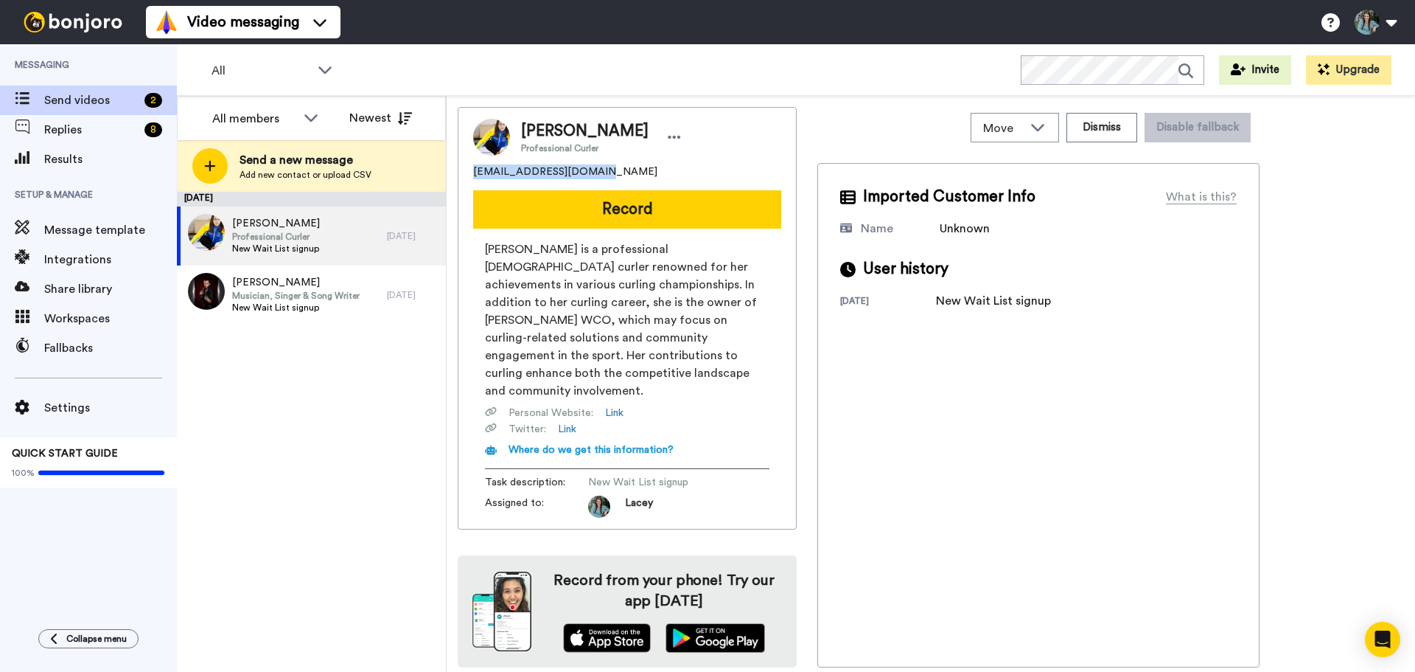
drag, startPoint x: 611, startPoint y: 173, endPoint x: 464, endPoint y: 161, distance: 147.2
click at [464, 161] on div "[PERSON_NAME] Professional Curler [EMAIL_ADDRESS][DOMAIN_NAME] Record [PERSON_N…" at bounding box center [627, 318] width 339 height 422
copy span "[EMAIL_ADDRESS][DOMAIN_NAME]"
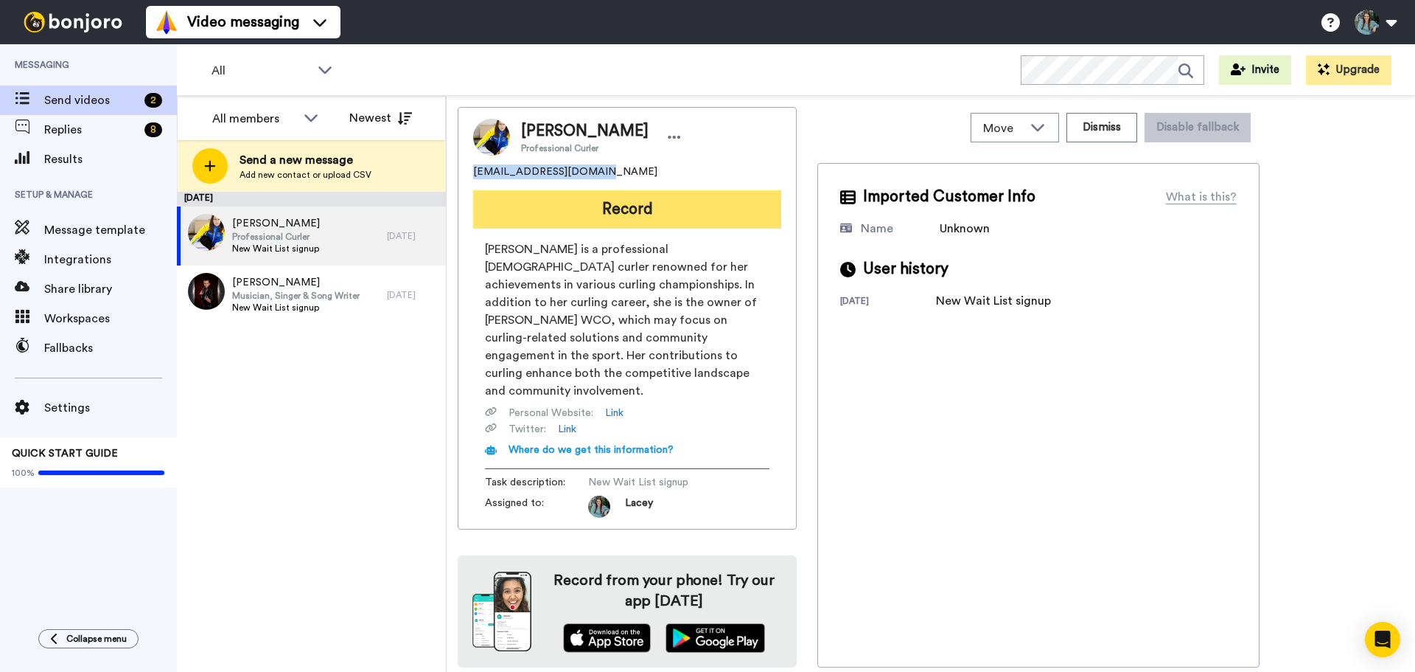
click at [594, 217] on button "Record" at bounding box center [627, 209] width 308 height 38
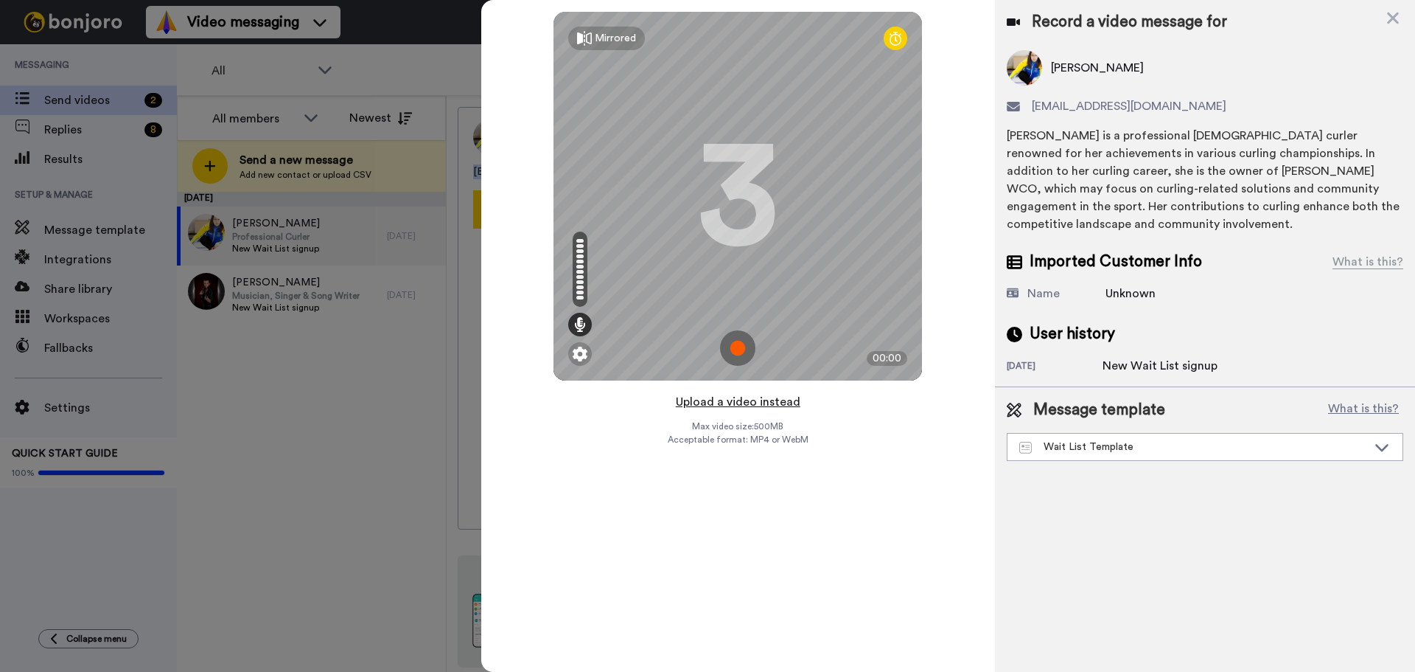
click at [759, 403] on button "Upload a video instead" at bounding box center [738, 401] width 133 height 19
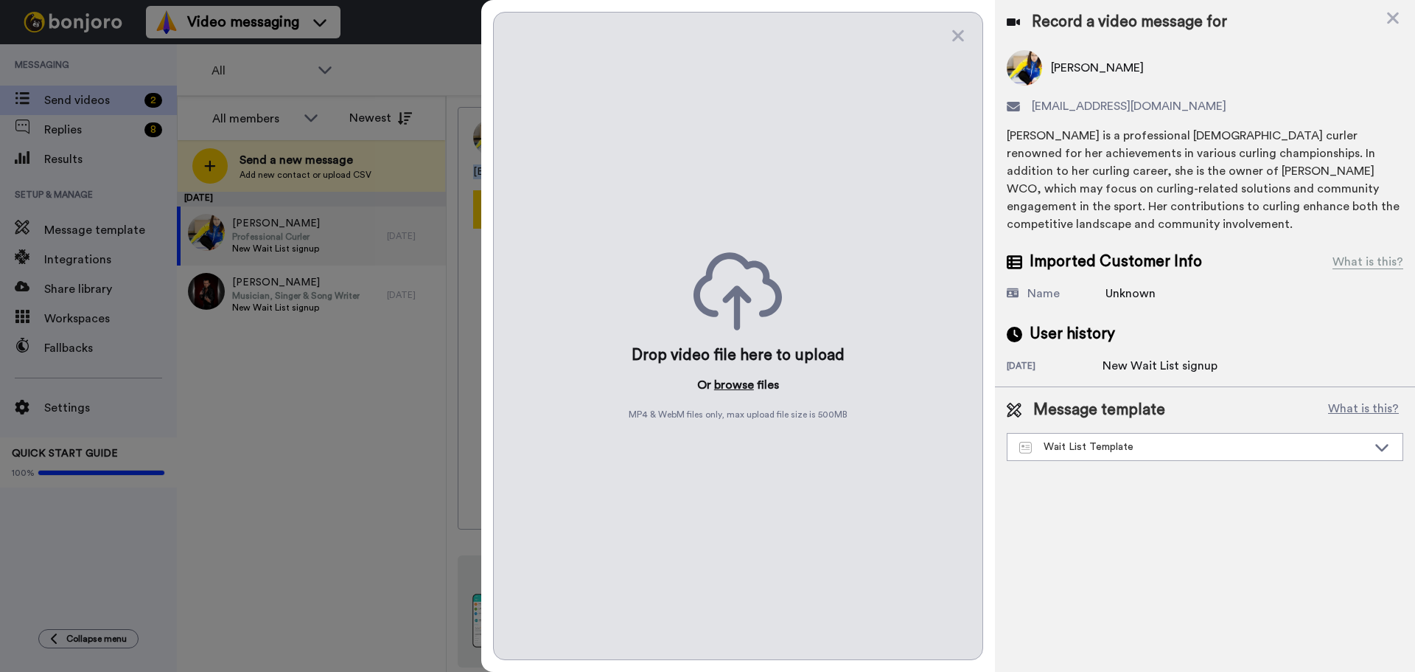
click at [737, 383] on button "browse" at bounding box center [734, 385] width 40 height 18
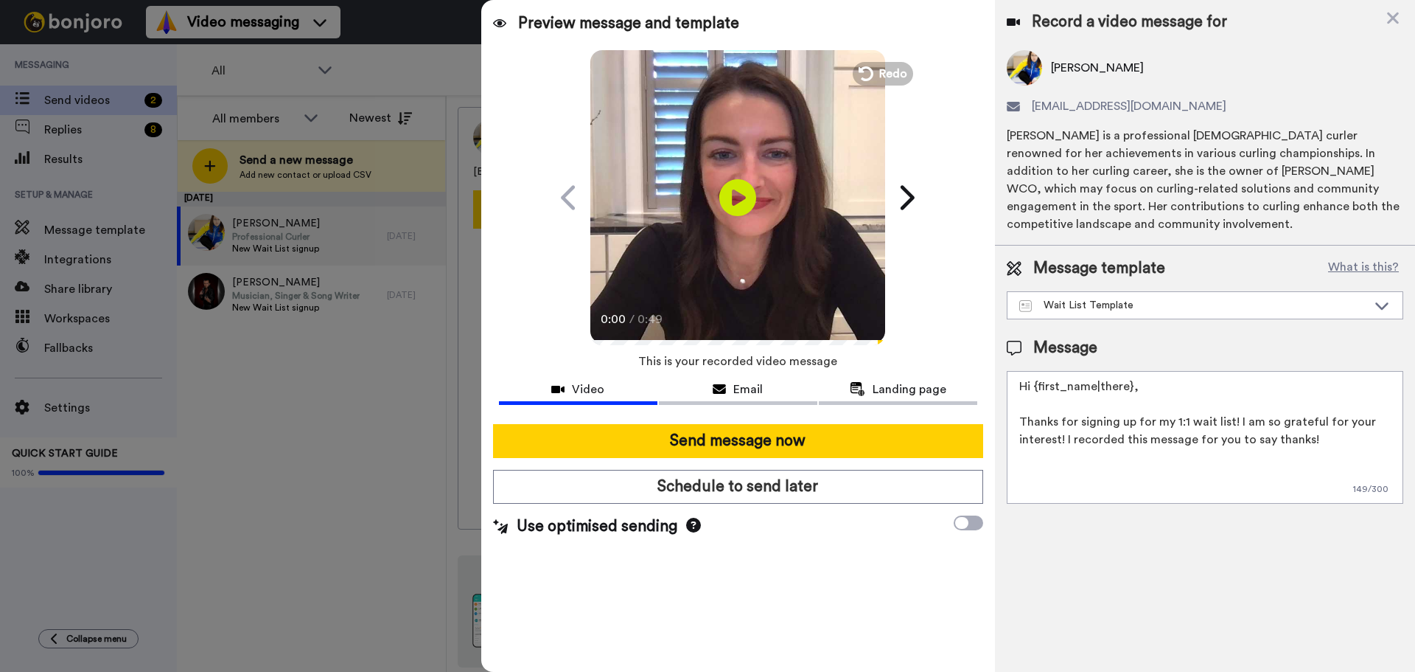
click at [1128, 385] on textarea "Hi {first_name|there}, Thanks for signing up for my 1:1 wait list! I am so grat…" at bounding box center [1205, 437] width 397 height 133
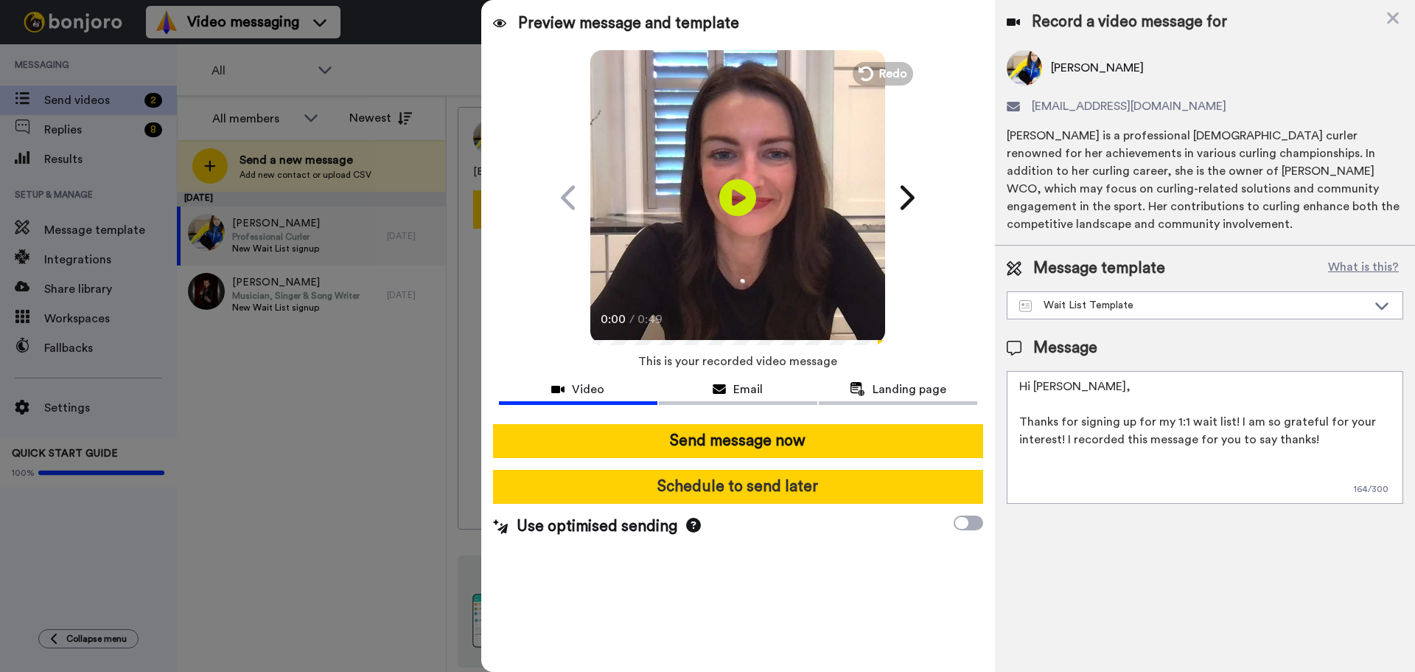
type textarea "Hi Val, Thanks for signing up for my 1:1 wait list! I am so grateful for your i…"
click at [773, 498] on button "Schedule to send later" at bounding box center [738, 487] width 490 height 34
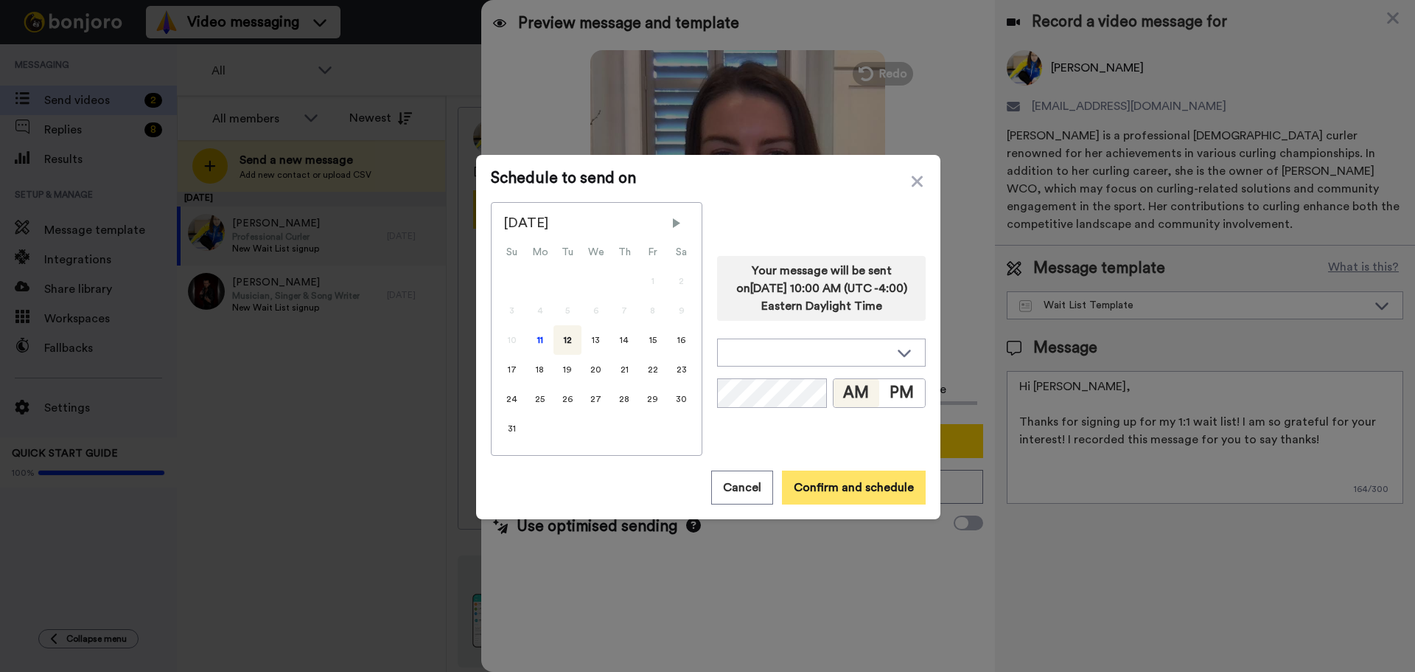
click at [840, 481] on button "Confirm and schedule" at bounding box center [854, 487] width 144 height 34
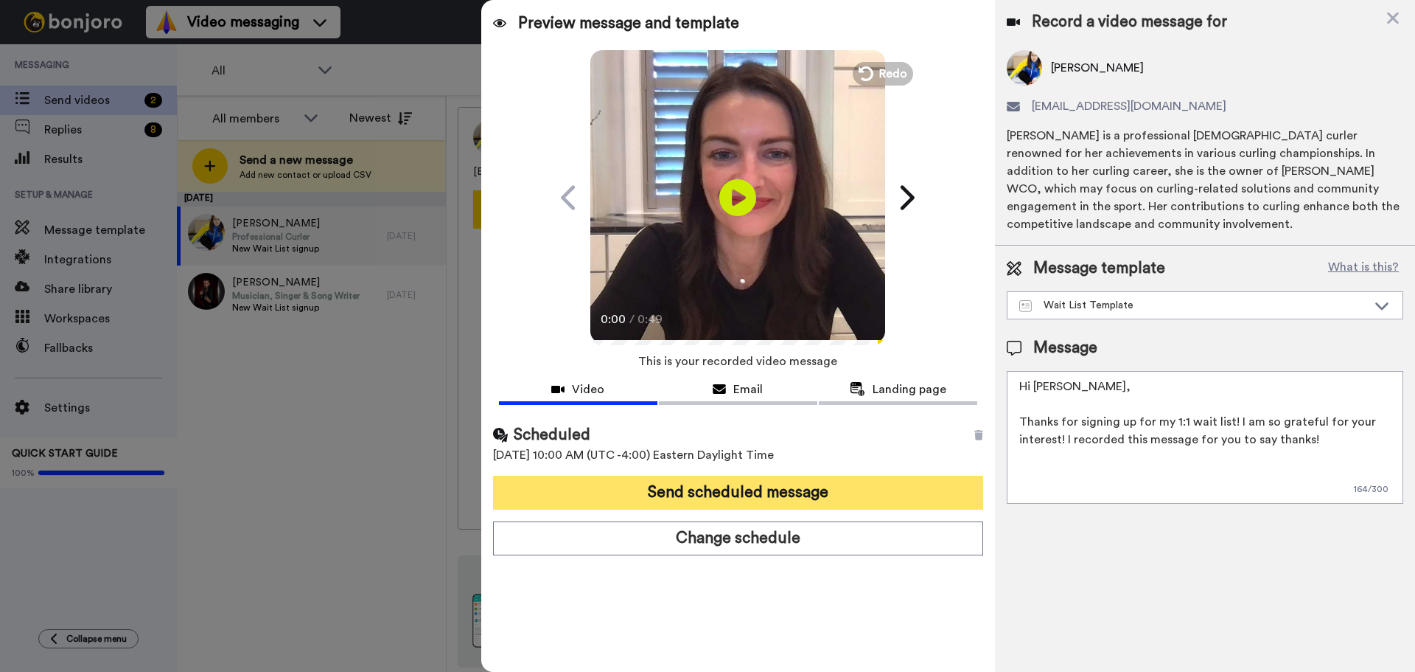
click at [793, 482] on button "Send scheduled message" at bounding box center [738, 493] width 490 height 34
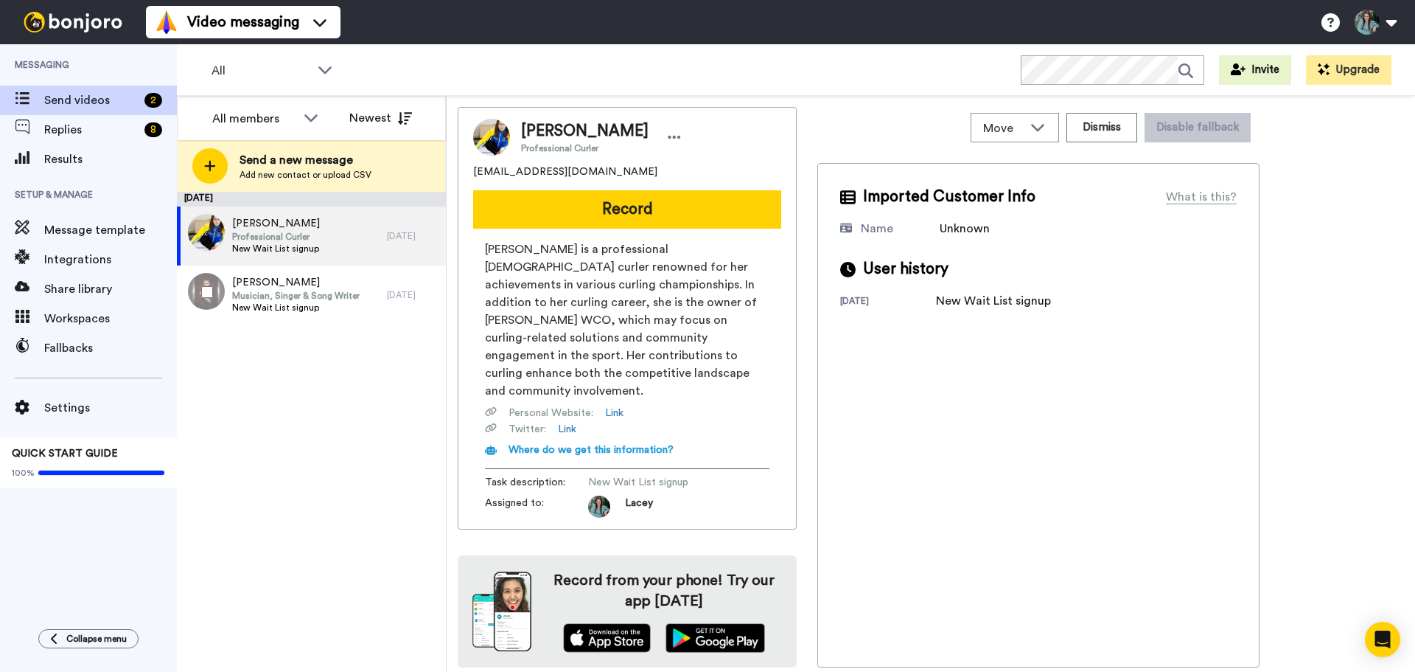
click at [310, 296] on span "Musician, Singer & Song Writer" at bounding box center [296, 296] width 128 height 12
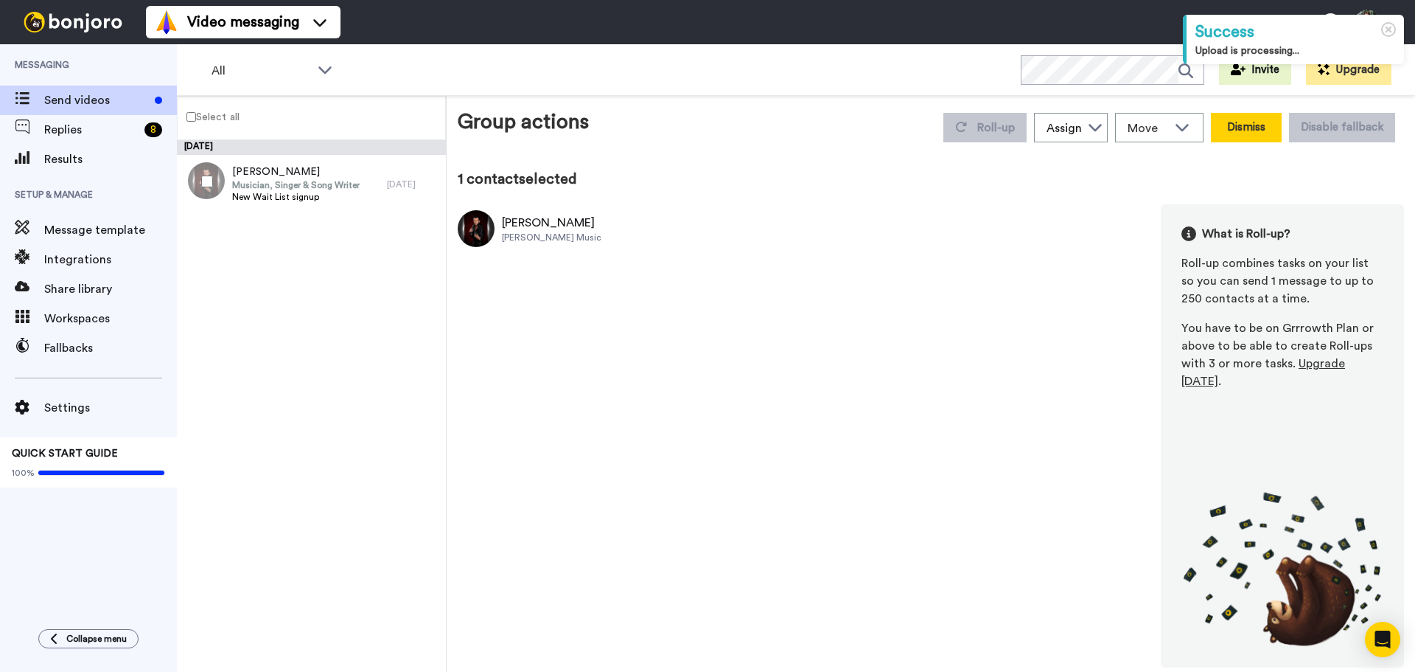
click at [1244, 135] on button "Dismiss" at bounding box center [1246, 127] width 71 height 29
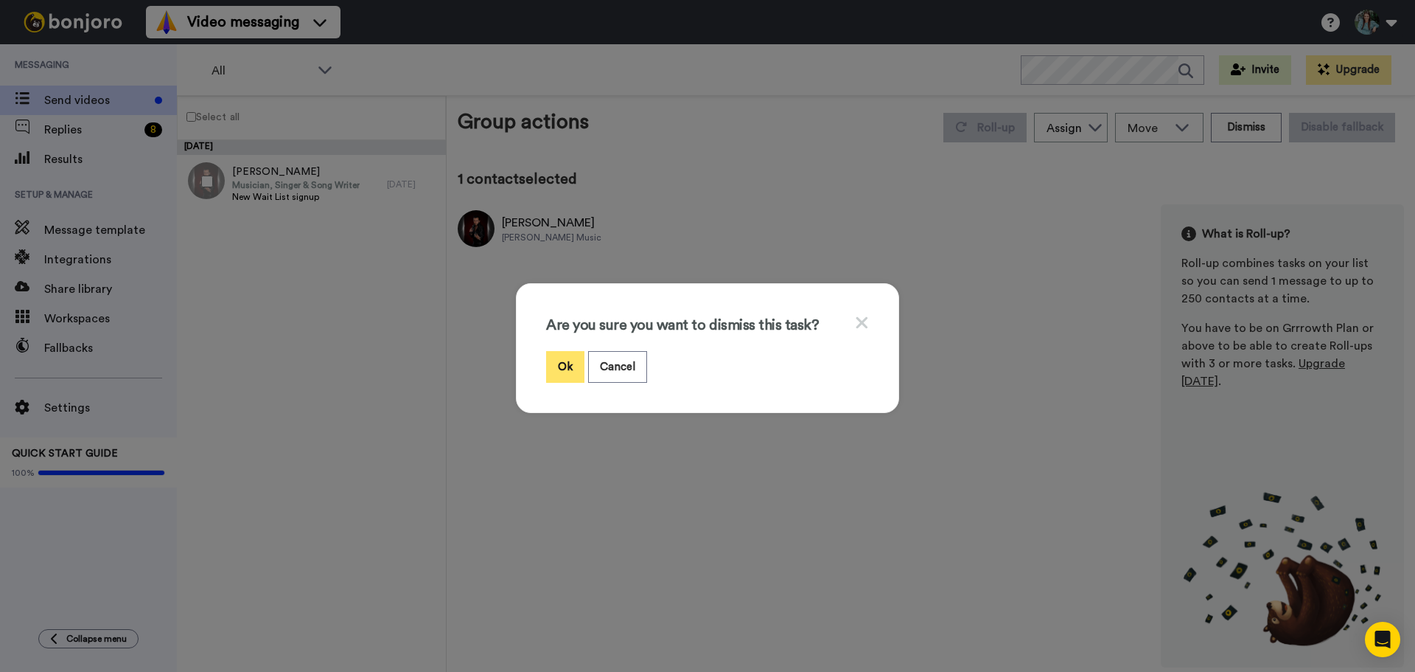
click at [560, 363] on button "Ok" at bounding box center [565, 367] width 38 height 32
